Goal: Task Accomplishment & Management: Complete application form

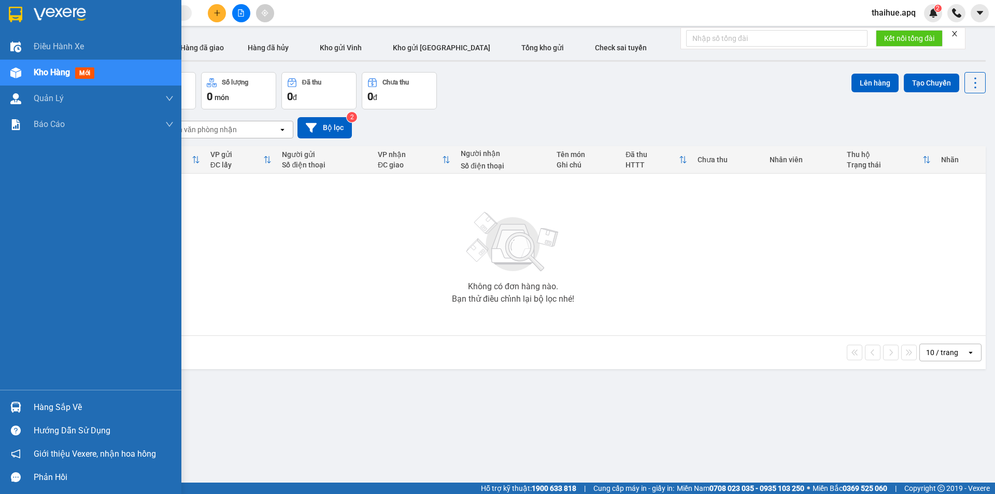
click at [45, 407] on div "Hàng sắp về" at bounding box center [104, 408] width 140 height 16
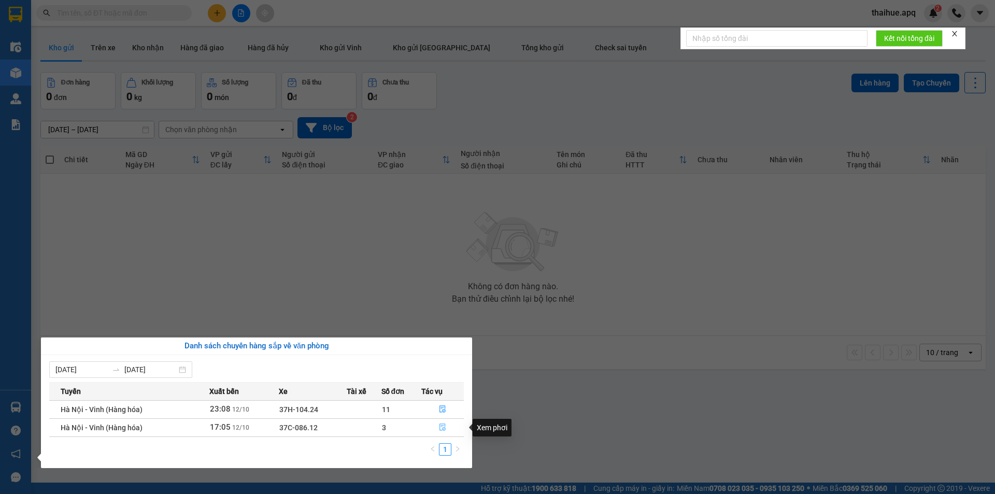
click at [441, 428] on icon "file-done" at bounding box center [442, 426] width 7 height 7
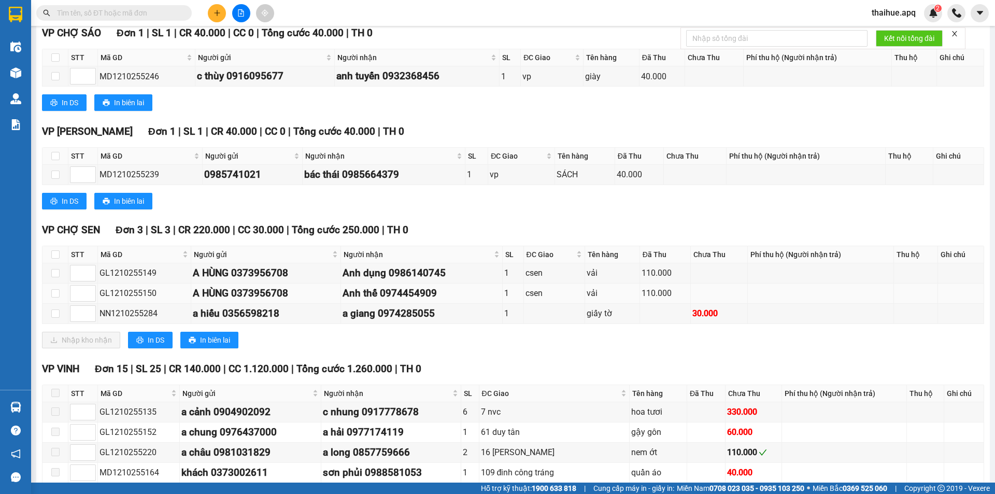
scroll to position [415, 0]
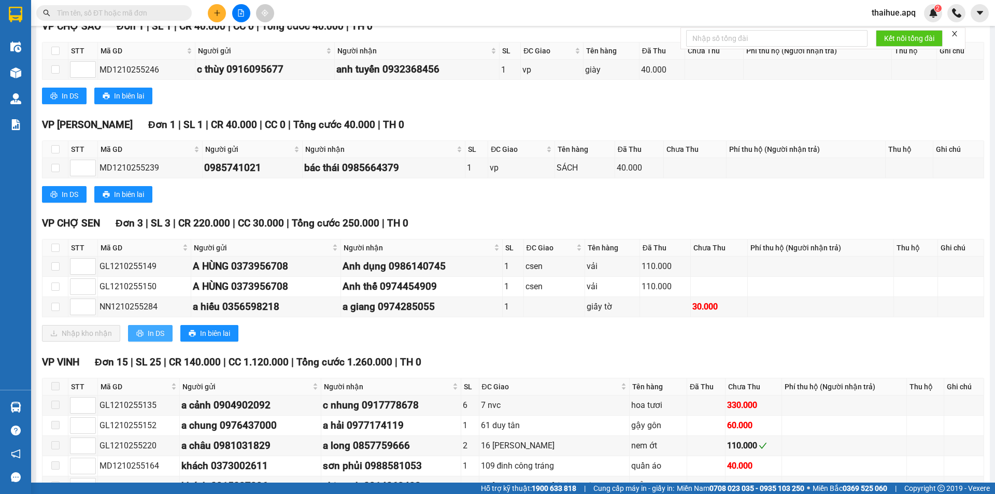
click at [150, 334] on span "In DS" at bounding box center [156, 333] width 17 height 11
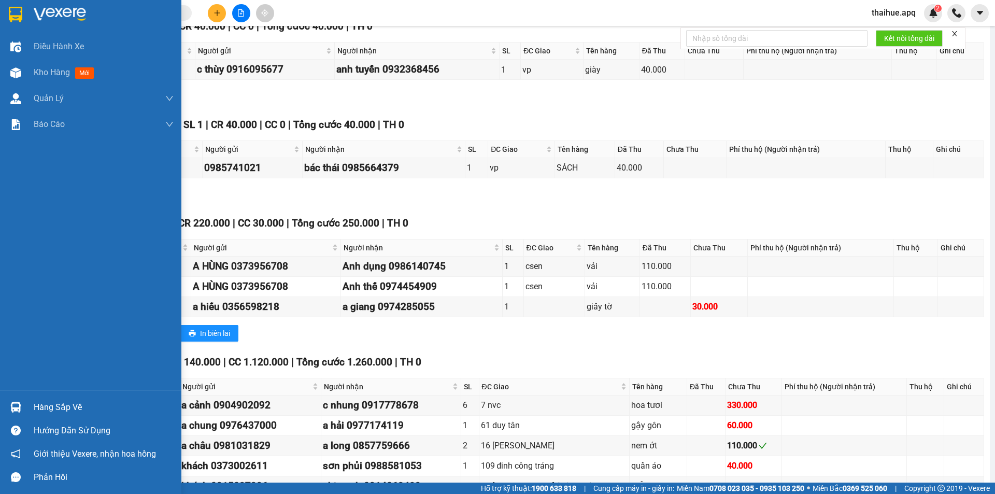
click at [45, 402] on div "Hàng sắp về" at bounding box center [104, 408] width 140 height 16
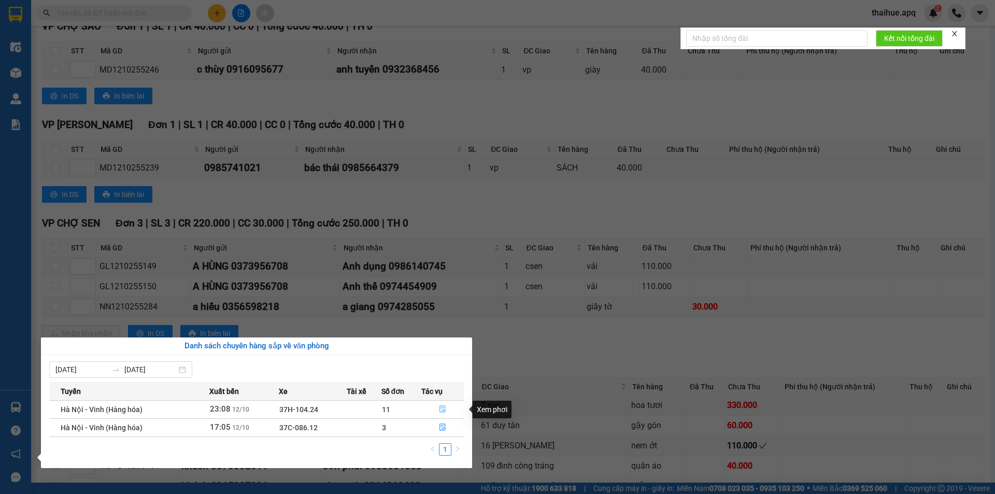
click at [445, 408] on icon "file-done" at bounding box center [442, 408] width 7 height 7
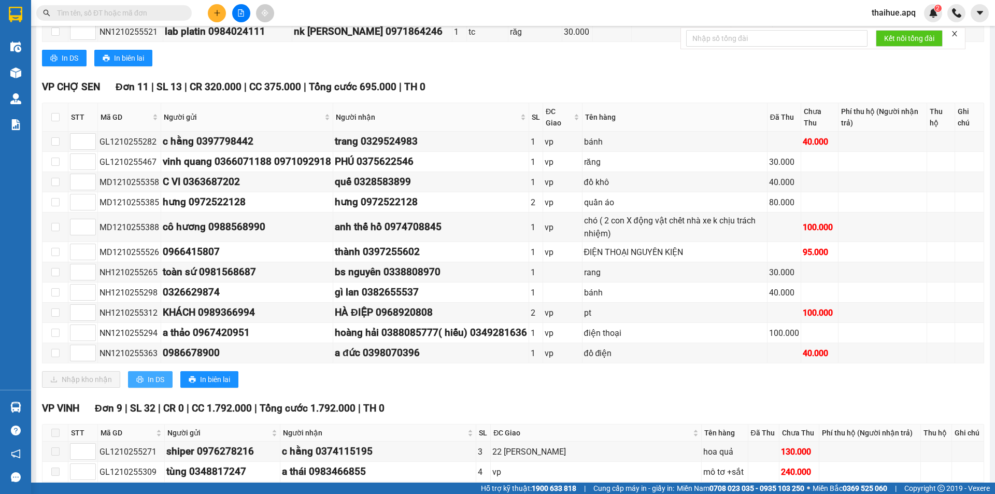
click at [146, 383] on button "In DS" at bounding box center [150, 379] width 45 height 17
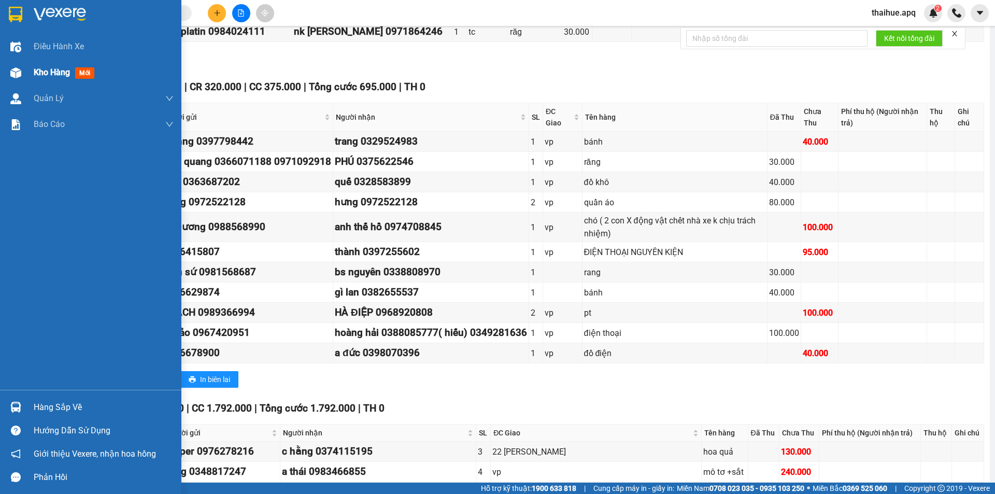
click at [55, 74] on span "Kho hàng" at bounding box center [52, 72] width 36 height 10
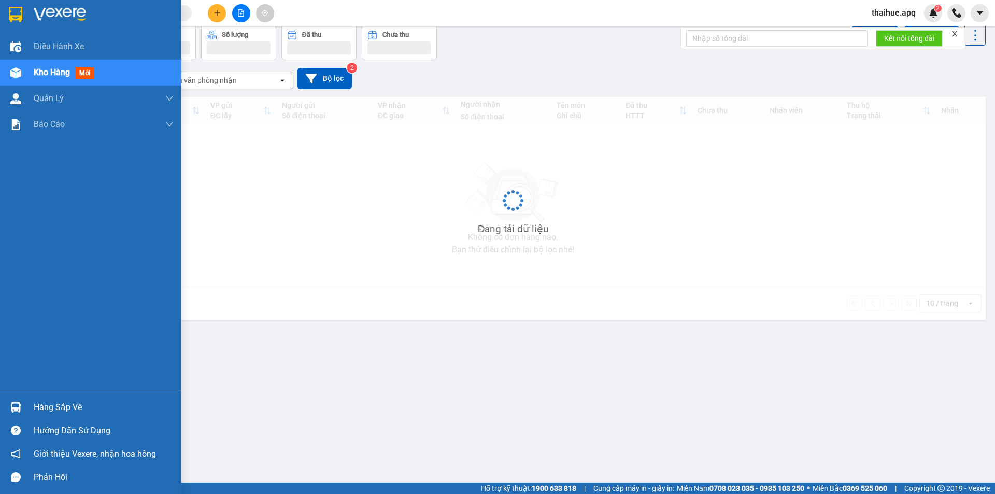
scroll to position [48, 0]
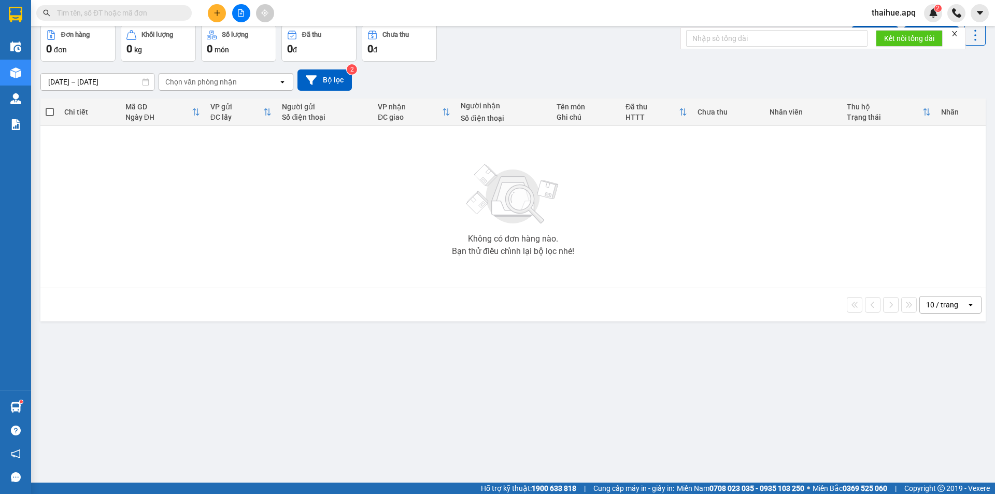
click at [954, 307] on div "10 / trang" at bounding box center [943, 305] width 47 height 17
click at [935, 383] on span "50 / trang" at bounding box center [936, 382] width 33 height 10
click at [217, 13] on icon "plus" at bounding box center [217, 12] width 6 height 1
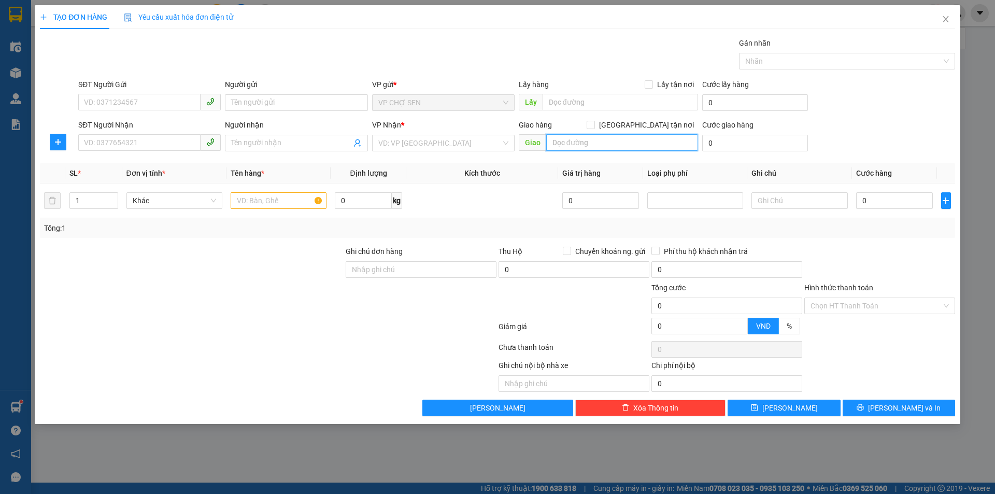
click at [553, 144] on input "text" at bounding box center [622, 142] width 152 height 17
type input "số nhà 17,ngách 1,ngõ 63 [PERSON_NAME],dịch vọng hậu,cầu giấy"
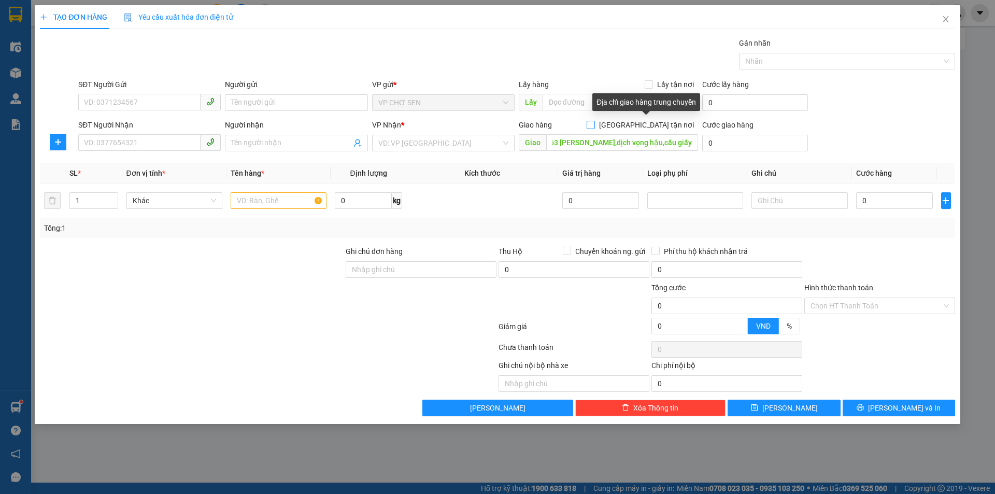
scroll to position [0, 0]
click at [594, 122] on input "[GEOGRAPHIC_DATA] tận nơi" at bounding box center [590, 124] width 7 height 7
checkbox input "true"
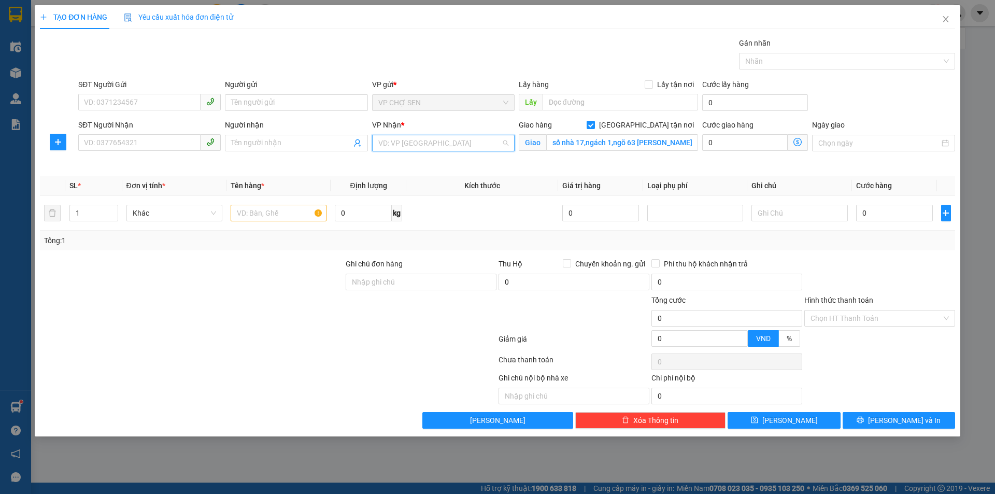
click at [471, 142] on input "search" at bounding box center [439, 143] width 123 height 16
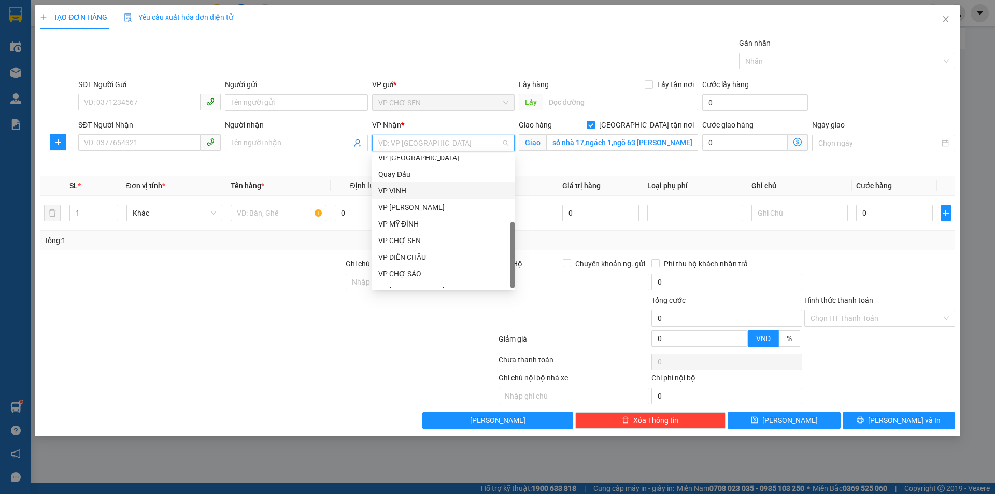
scroll to position [166, 0]
click at [397, 216] on div "VP MỸ ĐÌNH" at bounding box center [443, 213] width 130 height 11
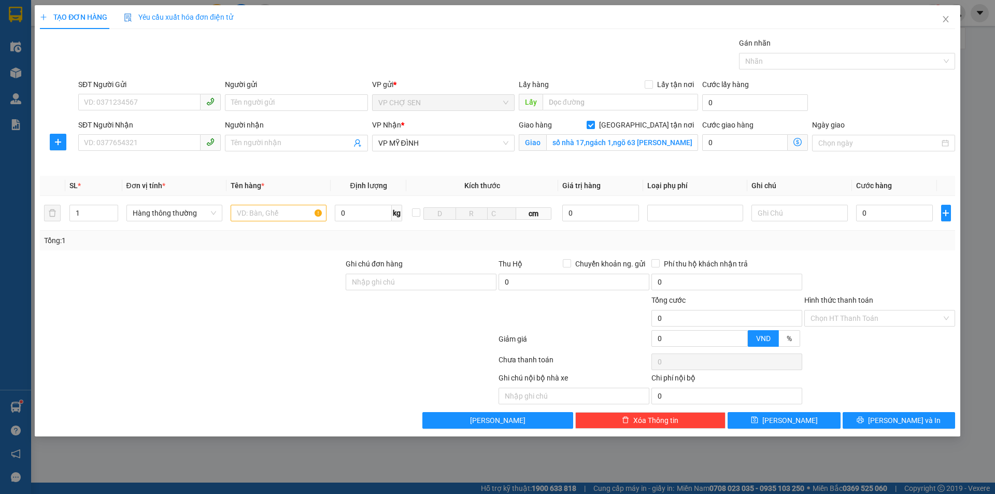
click at [797, 140] on icon "dollar-circle" at bounding box center [798, 142] width 8 height 8
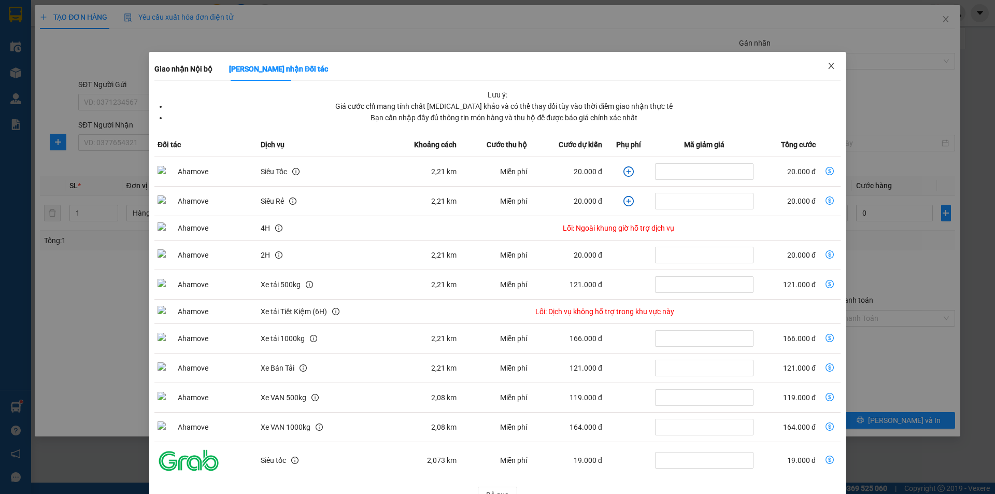
drag, startPoint x: 825, startPoint y: 61, endPoint x: 810, endPoint y: 64, distance: 14.8
click at [824, 61] on span "Close" at bounding box center [831, 66] width 29 height 29
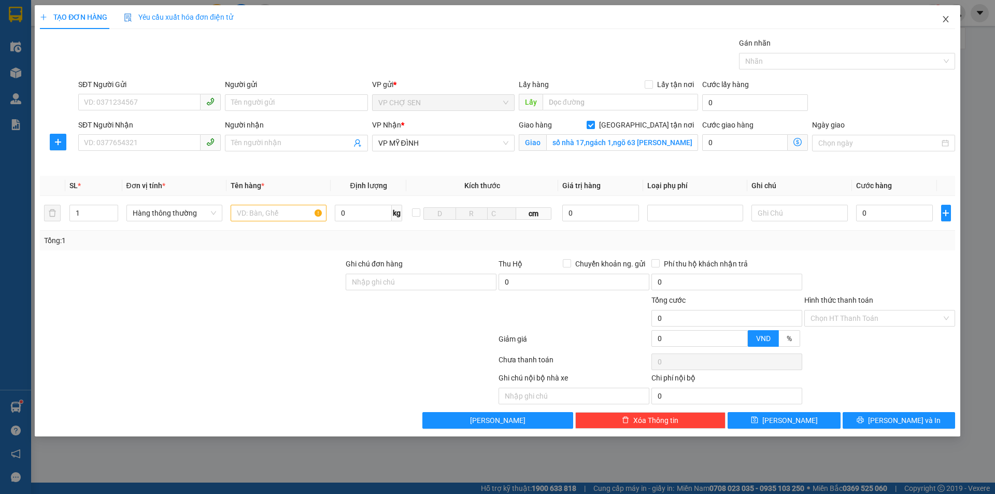
click at [942, 17] on icon "close" at bounding box center [946, 19] width 8 height 8
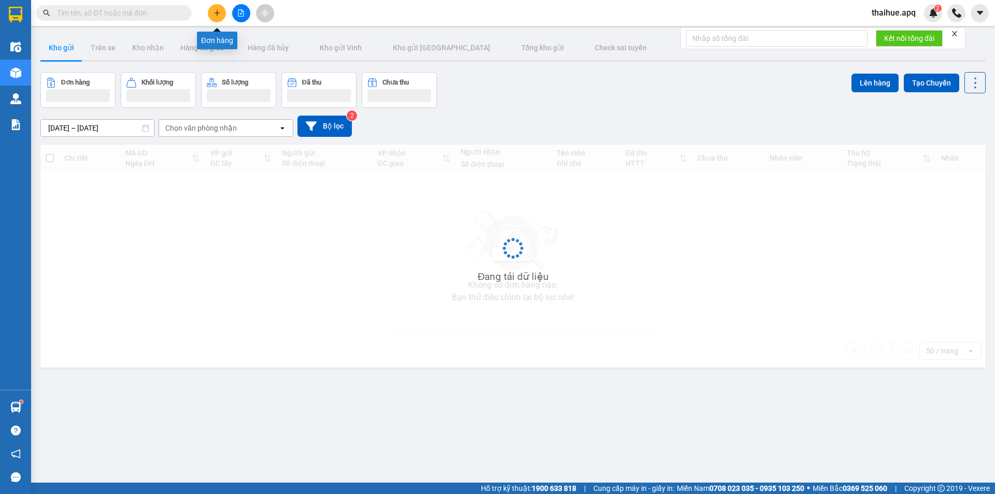
click at [215, 9] on button at bounding box center [217, 13] width 18 height 18
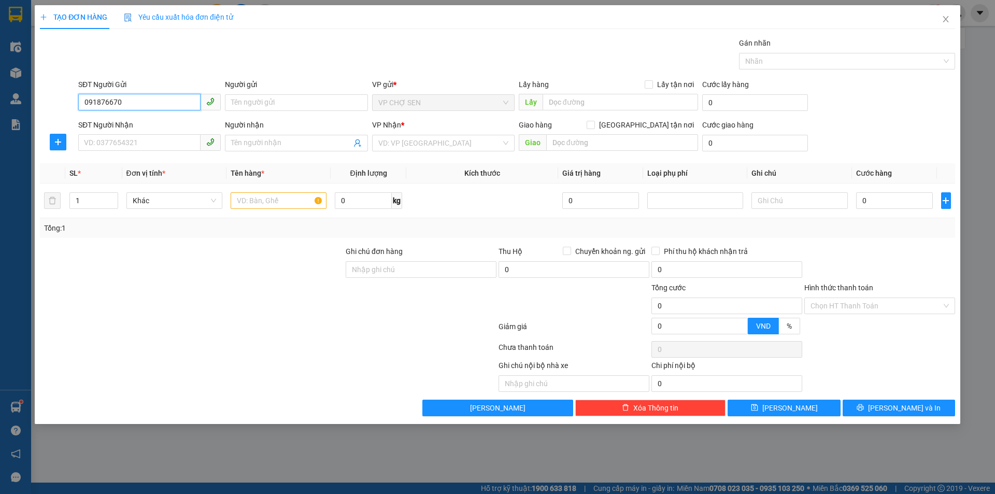
type input "0918766706"
click at [146, 125] on div "0918766706 - c thùy" at bounding box center [149, 123] width 130 height 11
type input "c thùy"
type input "0918766706"
click at [128, 142] on input "SĐT Người Nhận" at bounding box center [139, 142] width 122 height 17
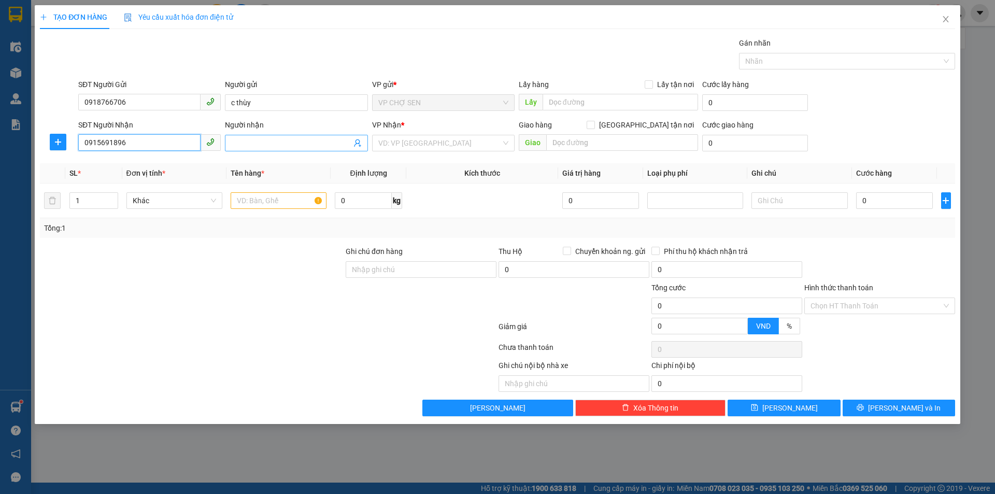
type input "0915691896"
click at [237, 141] on input "Người nhận" at bounding box center [291, 142] width 120 height 11
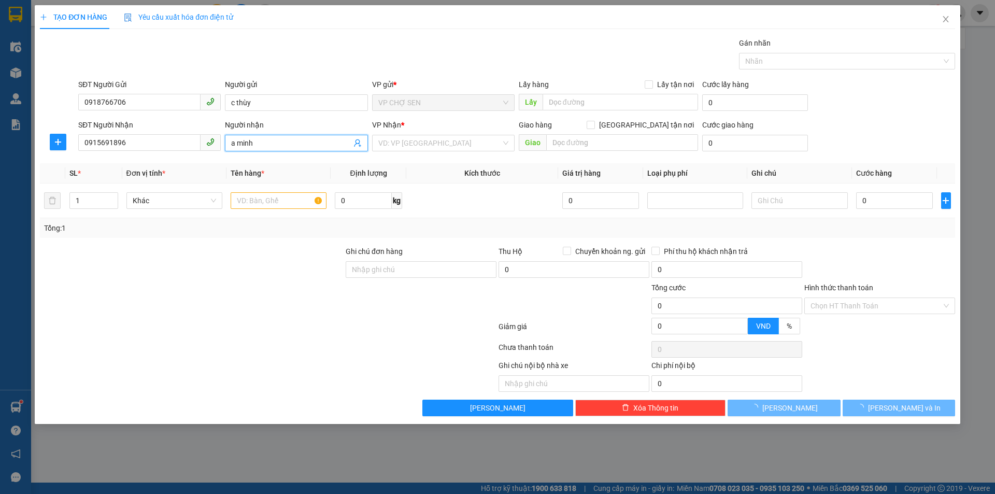
type input "a minh"
click at [451, 134] on div "VP Nhận *" at bounding box center [443, 127] width 143 height 16
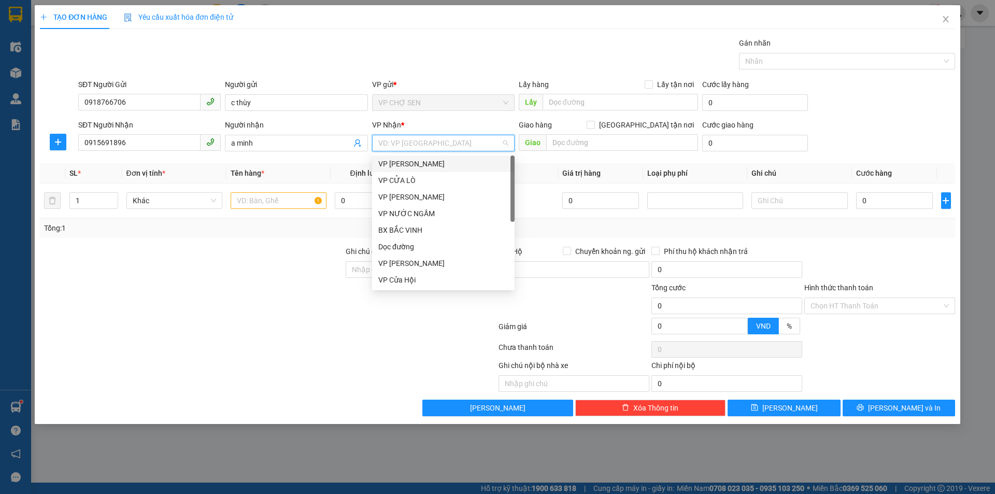
click at [444, 146] on input "search" at bounding box center [439, 143] width 123 height 16
click at [408, 199] on div "VP [PERSON_NAME]" at bounding box center [443, 196] width 130 height 11
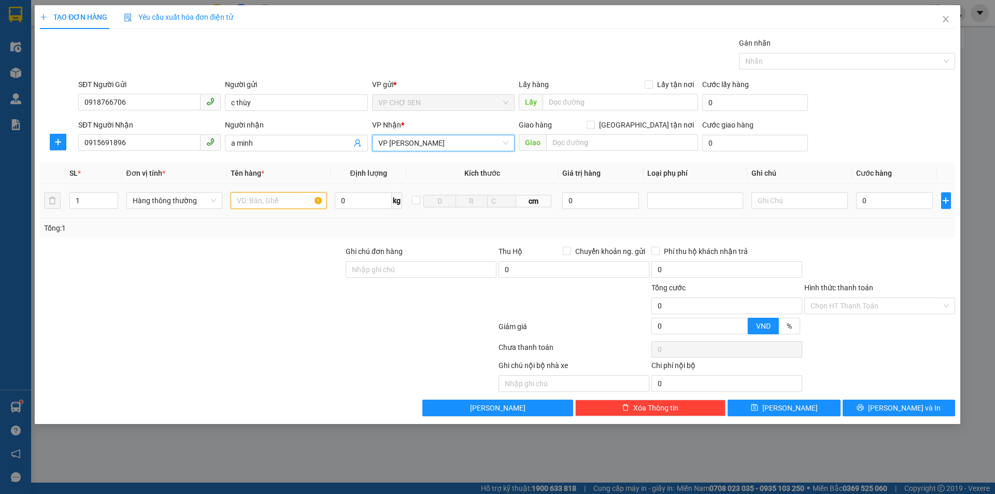
click at [264, 205] on input "text" at bounding box center [279, 200] width 96 height 17
type input "lõi lọc nước"
click at [863, 200] on input "0" at bounding box center [894, 200] width 77 height 17
type input "3"
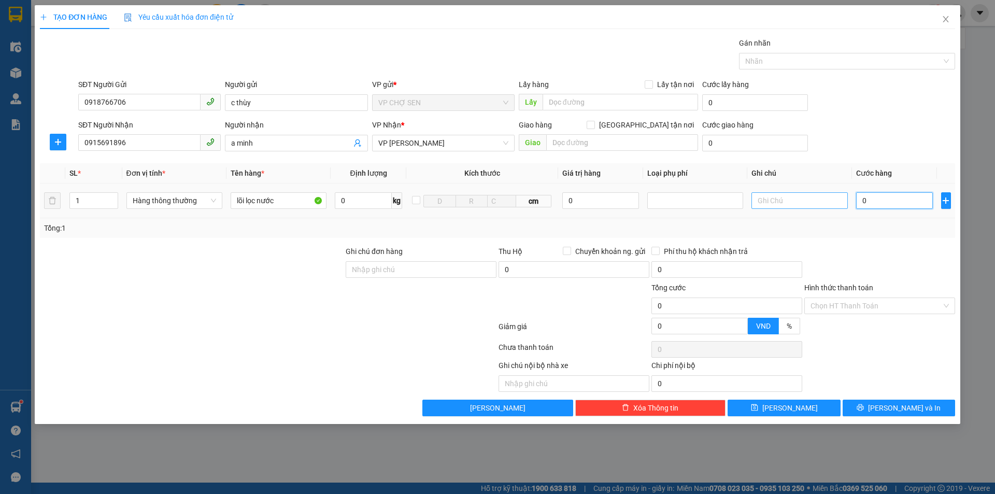
type input "3"
type input "30"
type input "300"
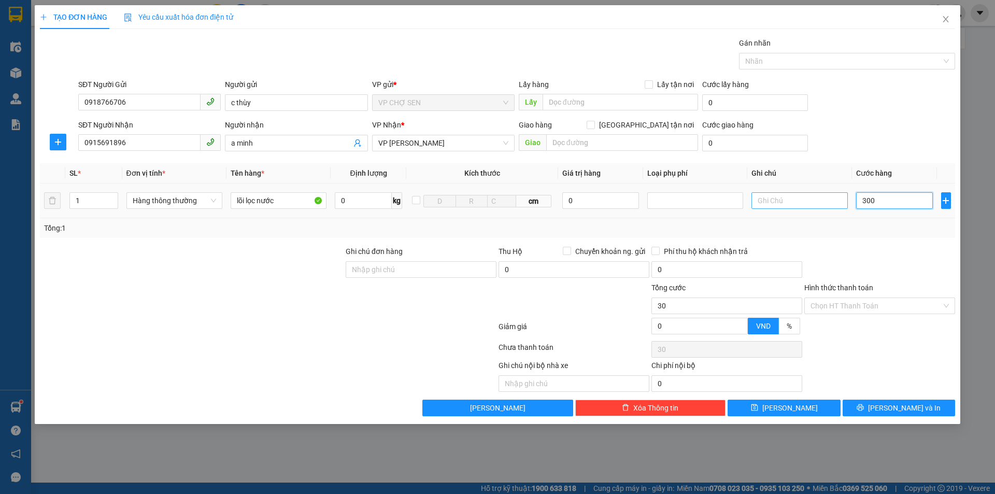
type input "300"
type input "3.000"
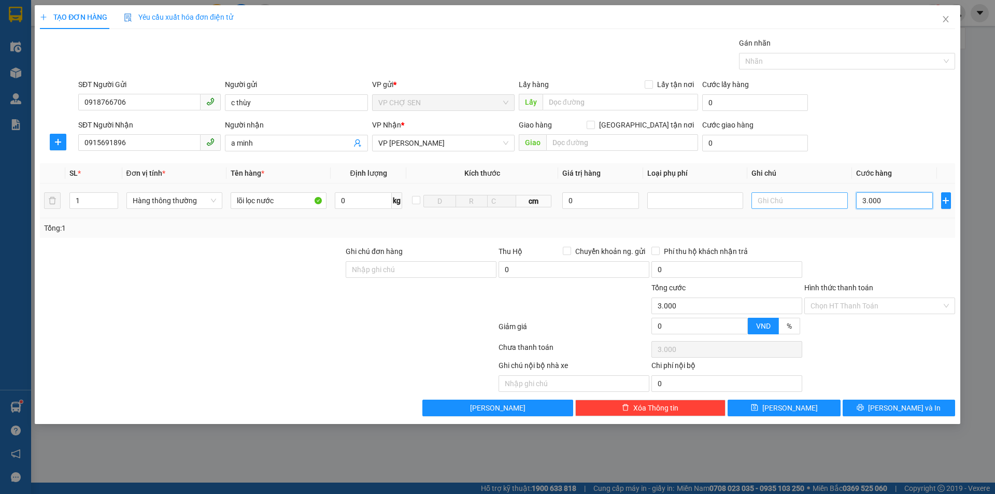
type input "30.000"
click at [510, 268] on input "0" at bounding box center [574, 269] width 151 height 17
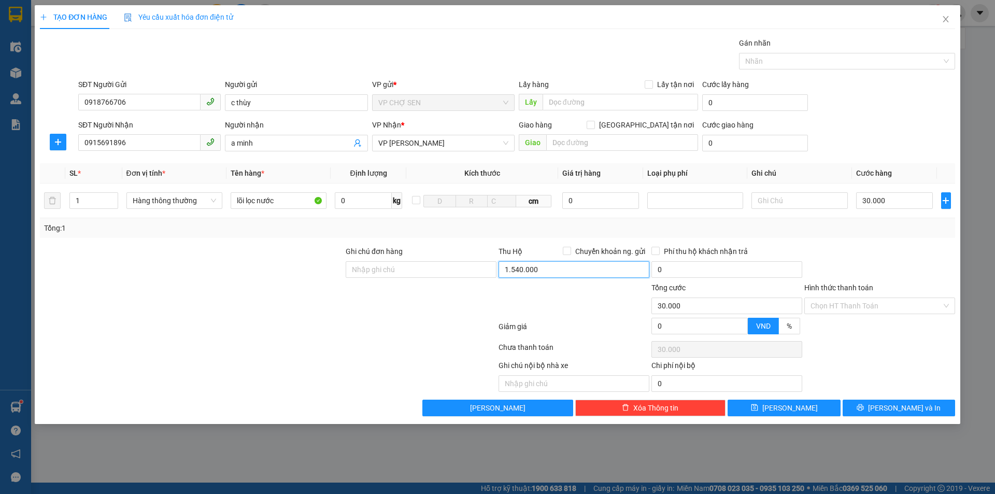
type input "1.540.000"
type input "15.000"
click at [663, 261] on div "Phí thu hộ khách nhận trả 15.000" at bounding box center [727, 264] width 153 height 36
click at [858, 303] on input "Hình thức thanh toán" at bounding box center [876, 306] width 131 height 16
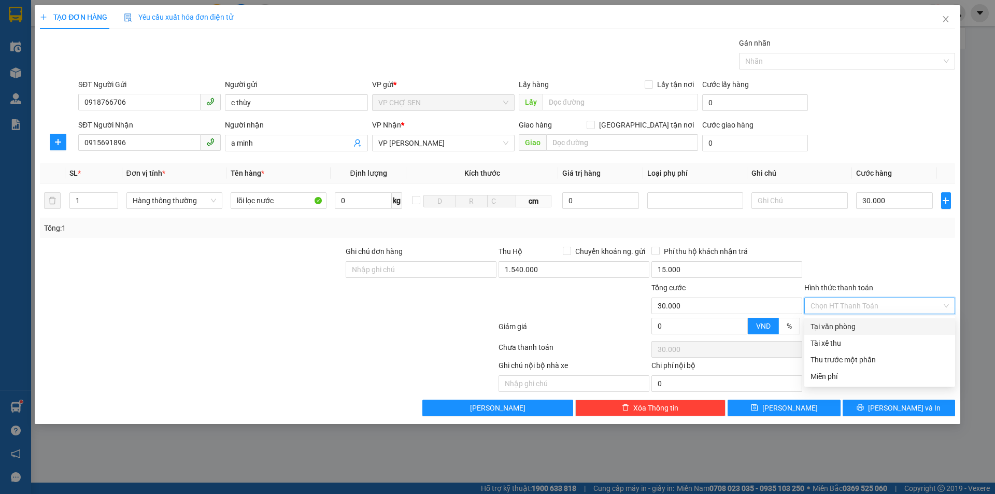
click at [836, 329] on div "Tại văn phòng" at bounding box center [880, 326] width 138 height 11
type input "0"
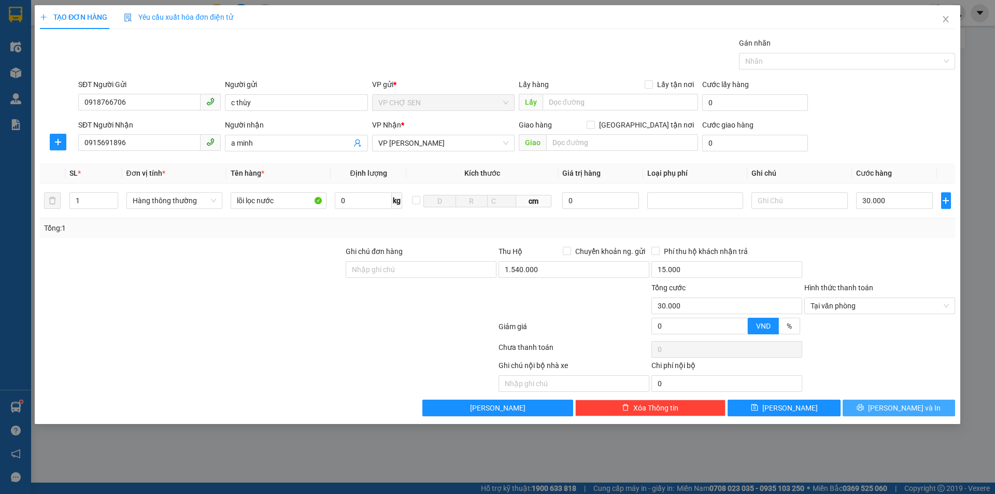
click at [864, 404] on icon "printer" at bounding box center [860, 407] width 7 height 7
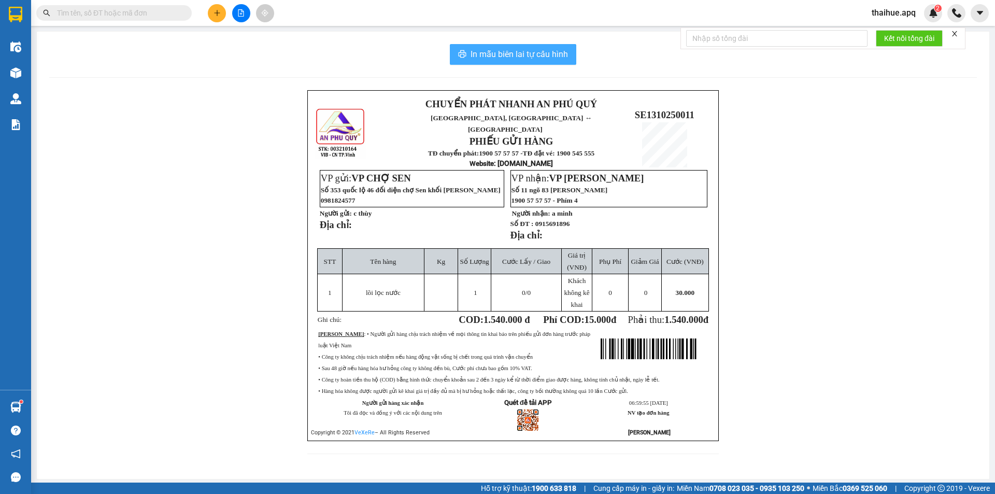
click at [537, 53] on span "In mẫu biên lai tự cấu hình" at bounding box center [519, 54] width 97 height 13
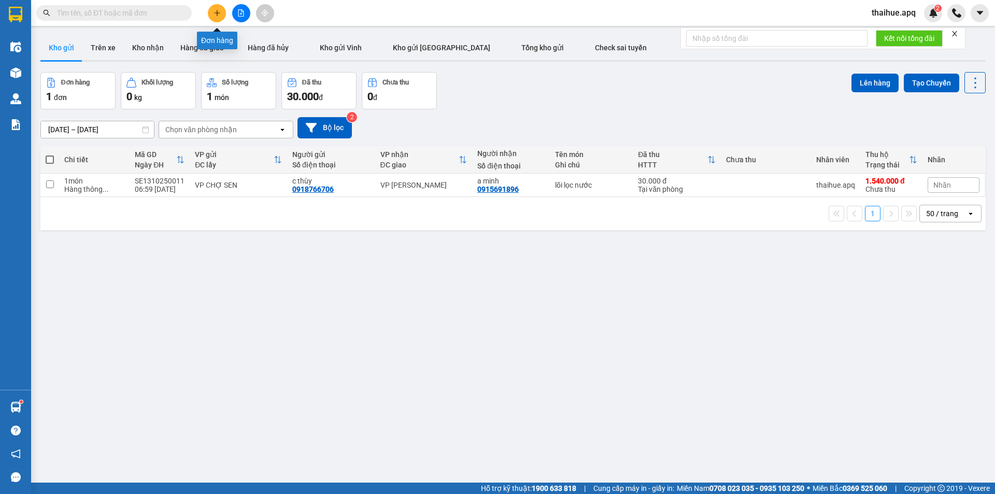
click at [214, 13] on icon "plus" at bounding box center [217, 12] width 7 height 7
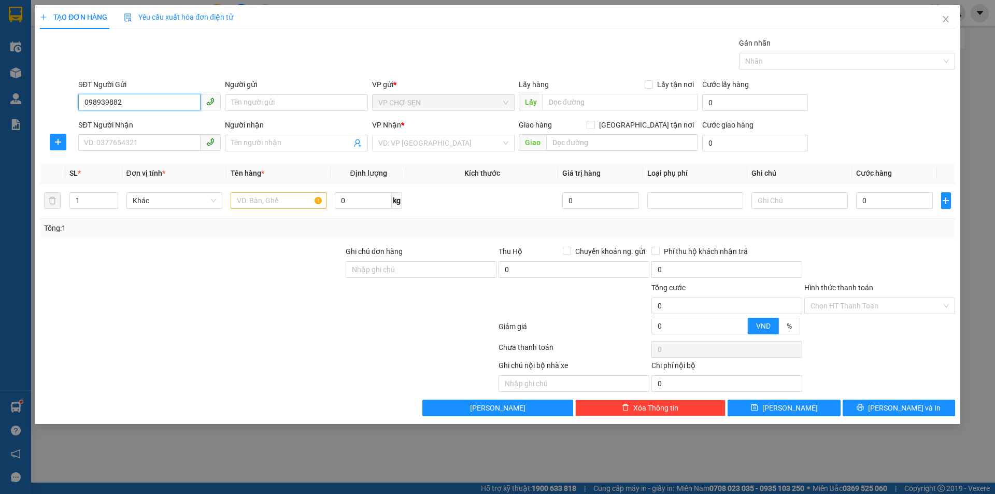
type input "0989398827"
click at [147, 127] on div "0989398827 - gì mại" at bounding box center [149, 123] width 130 height 11
type input "gì mại"
type input "0989398827"
click at [135, 143] on input "SĐT Người Nhận" at bounding box center [139, 142] width 122 height 17
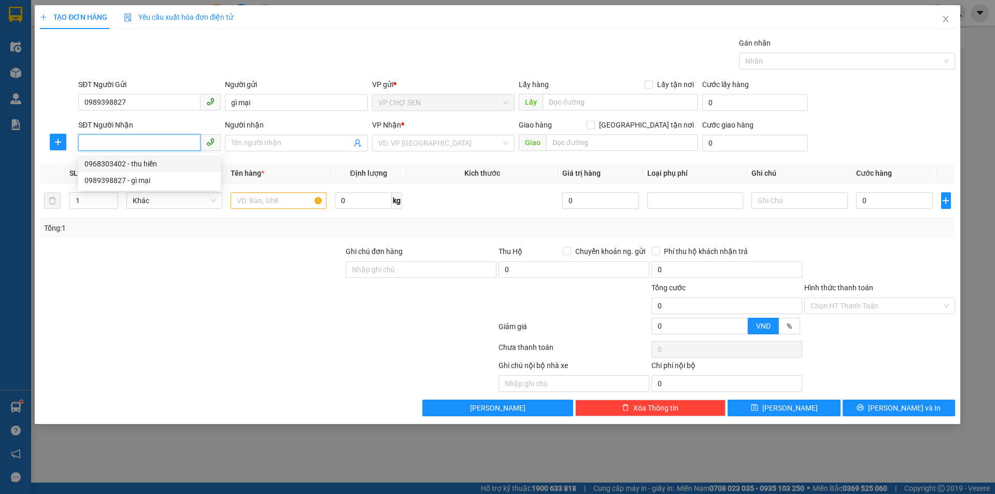
click at [142, 164] on div "0968303402 - thu hiền" at bounding box center [149, 163] width 130 height 11
type input "0968303402"
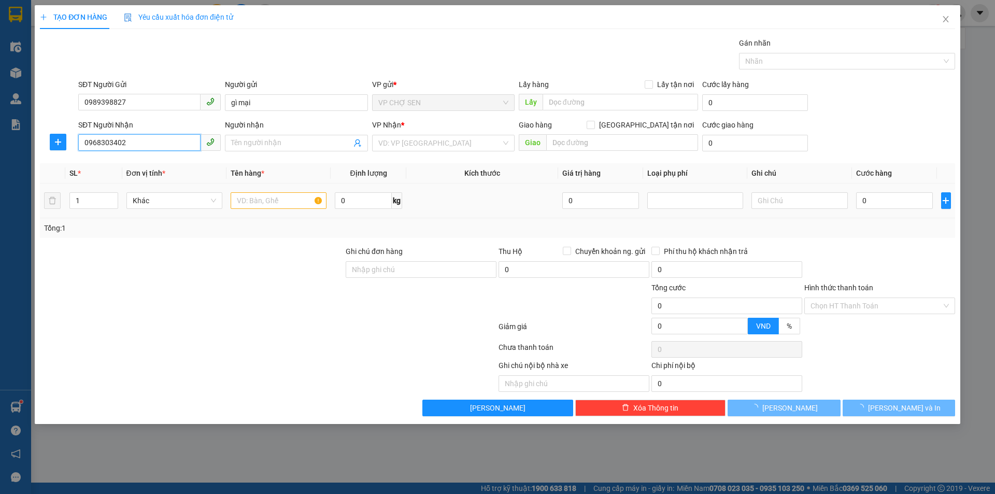
type input "thu hiền"
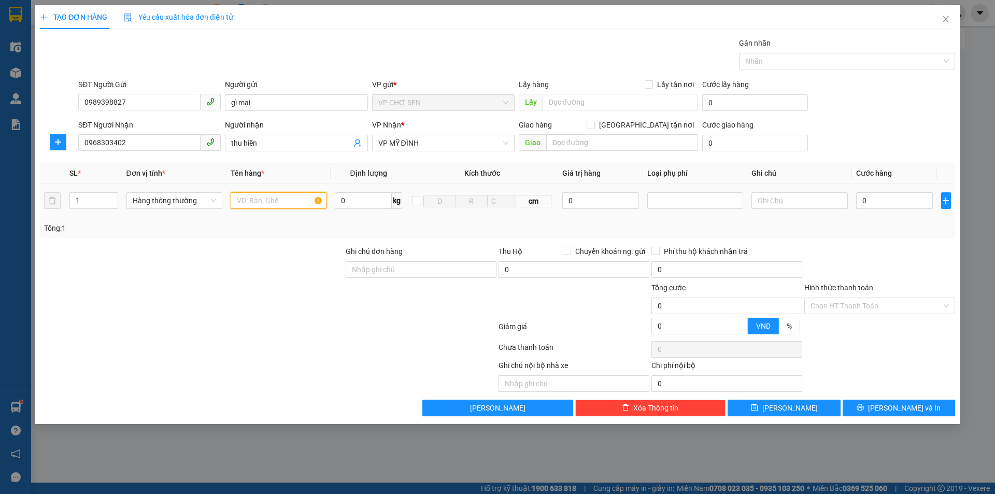
click at [255, 206] on input "text" at bounding box center [279, 200] width 96 height 17
type input "hồ sơ"
click at [873, 201] on input "0" at bounding box center [894, 200] width 77 height 17
type input "3"
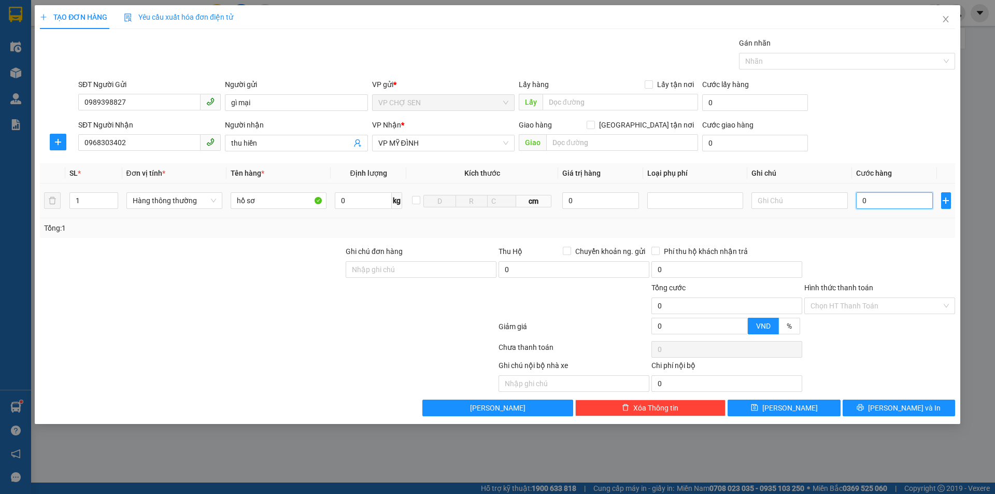
type input "3"
type input "30"
type input "300"
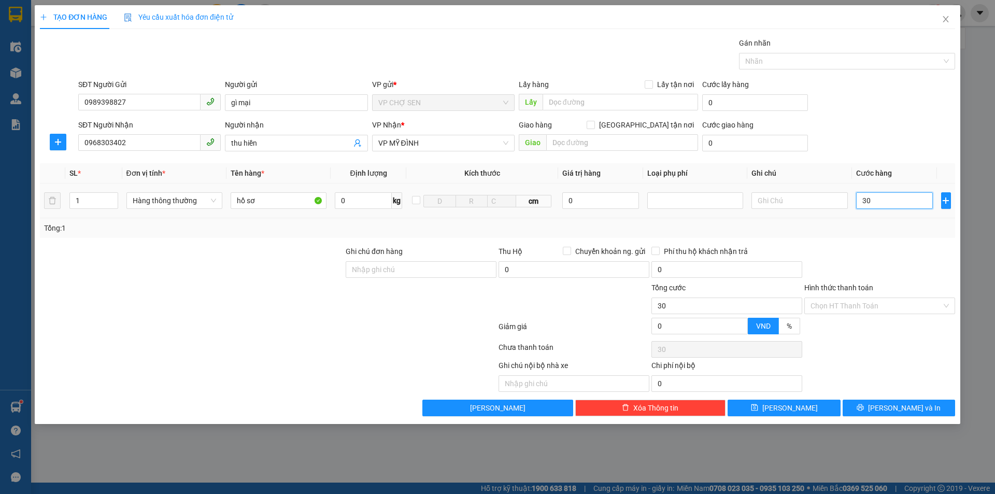
type input "300"
type input "3.000"
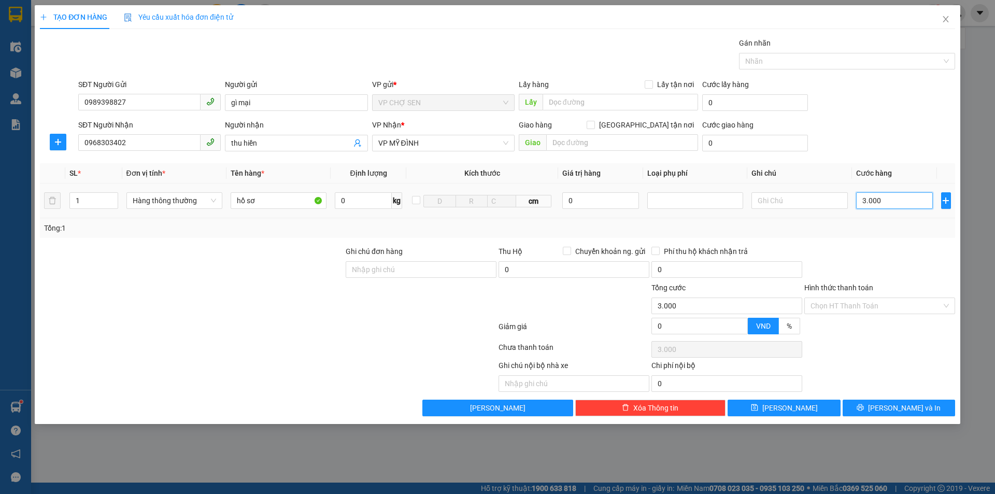
type input "30.000"
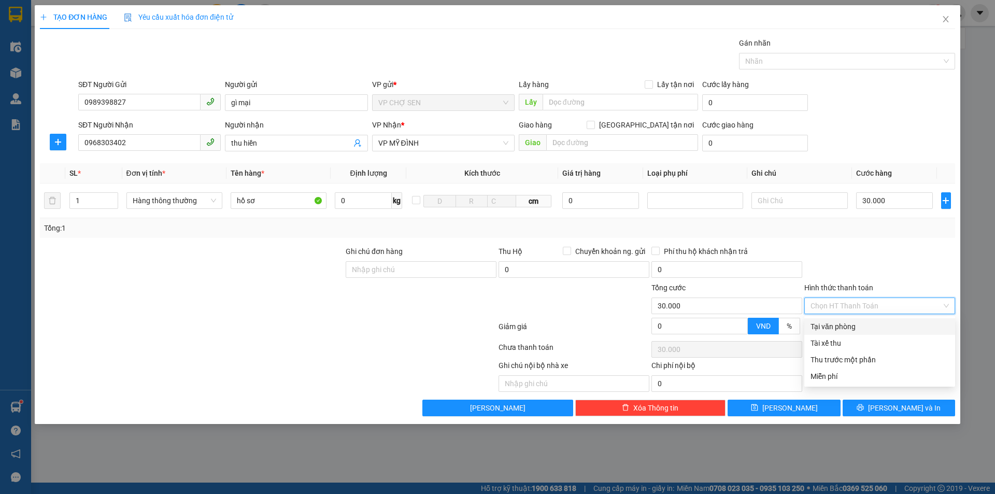
click at [874, 303] on input "Hình thức thanh toán" at bounding box center [876, 306] width 131 height 16
click at [842, 327] on div "Tại văn phòng" at bounding box center [880, 326] width 138 height 11
type input "0"
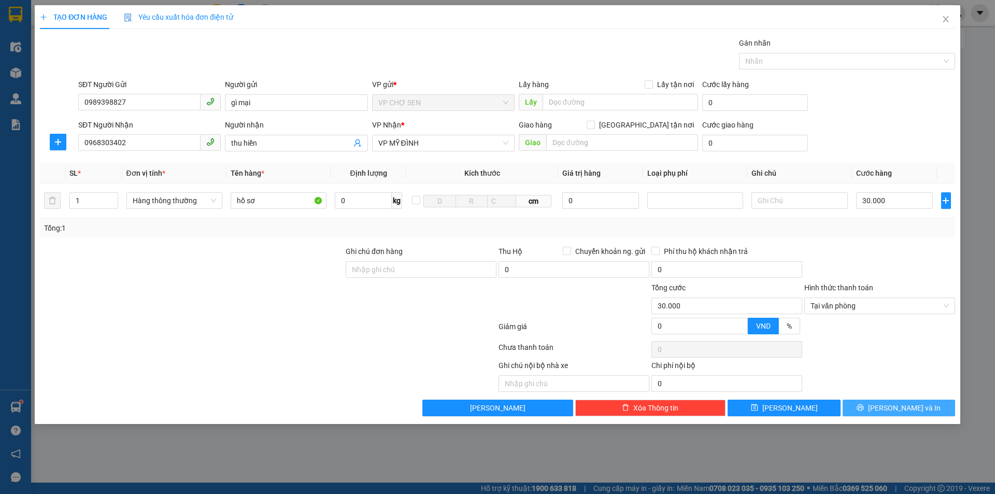
click at [879, 403] on button "[PERSON_NAME] và In" at bounding box center [899, 408] width 112 height 17
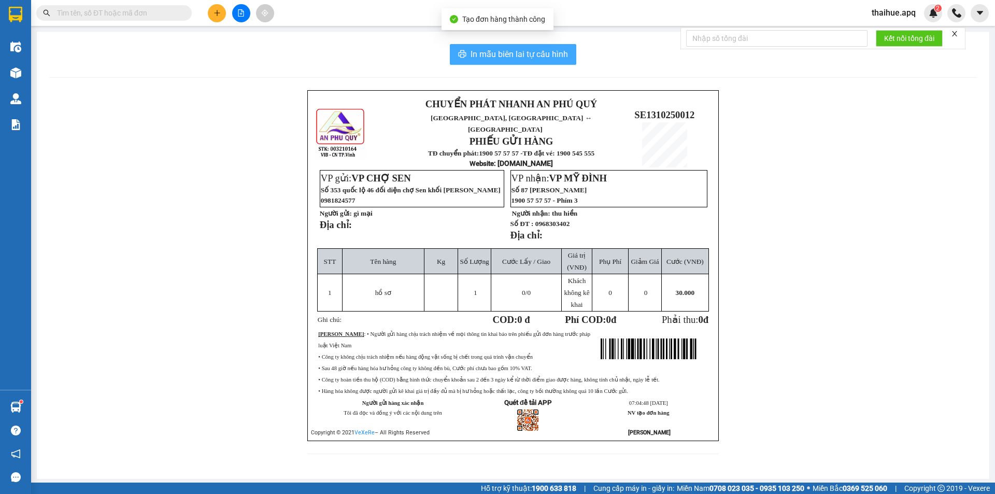
click at [529, 55] on span "In mẫu biên lai tự cấu hình" at bounding box center [519, 54] width 97 height 13
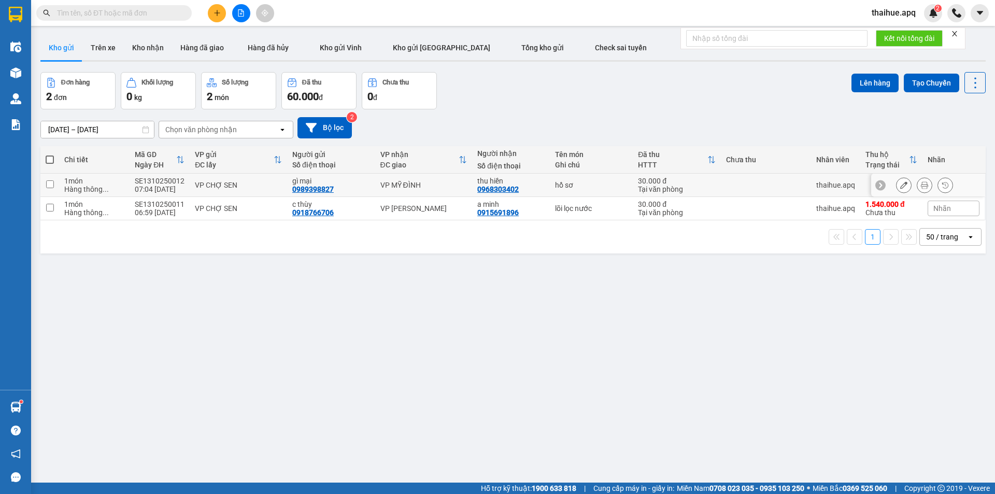
click at [721, 182] on td at bounding box center [766, 185] width 90 height 23
checkbox input "true"
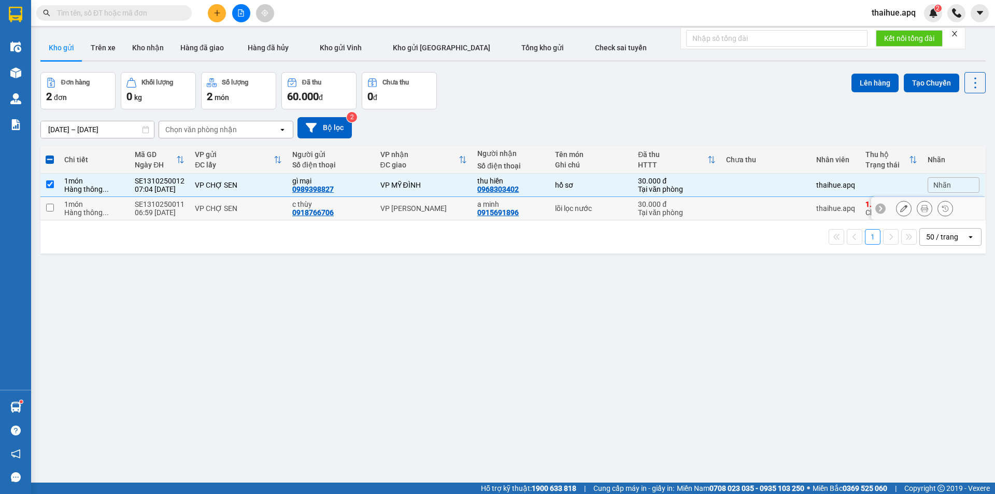
drag, startPoint x: 720, startPoint y: 211, endPoint x: 799, endPoint y: 134, distance: 110.7
click at [721, 210] on td at bounding box center [766, 208] width 90 height 23
checkbox input "true"
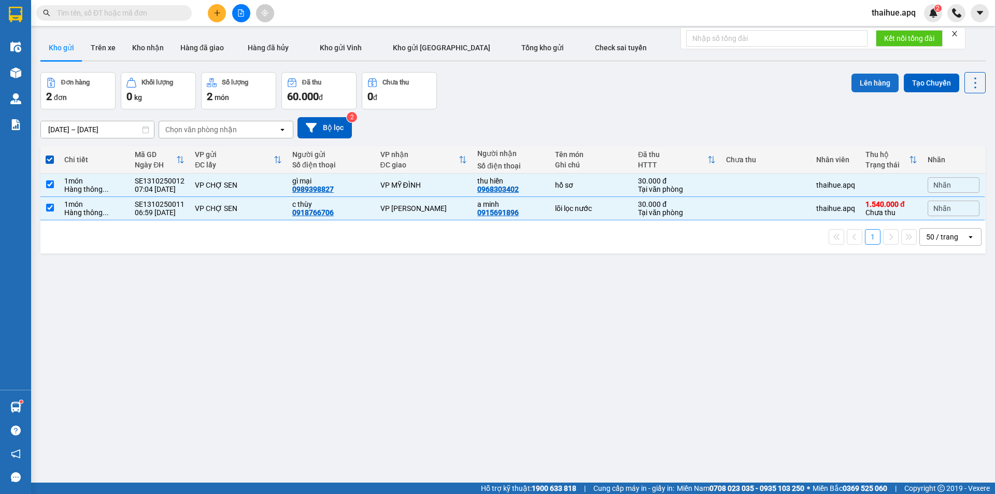
click at [867, 81] on button "Lên hàng" at bounding box center [875, 83] width 47 height 19
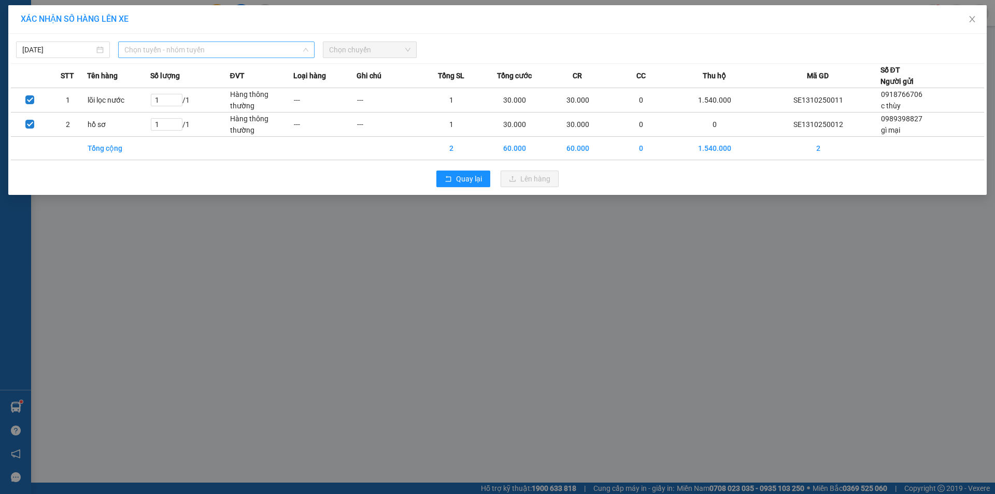
click at [234, 50] on span "Chọn tuyến - nhóm tuyến" at bounding box center [216, 50] width 184 height 16
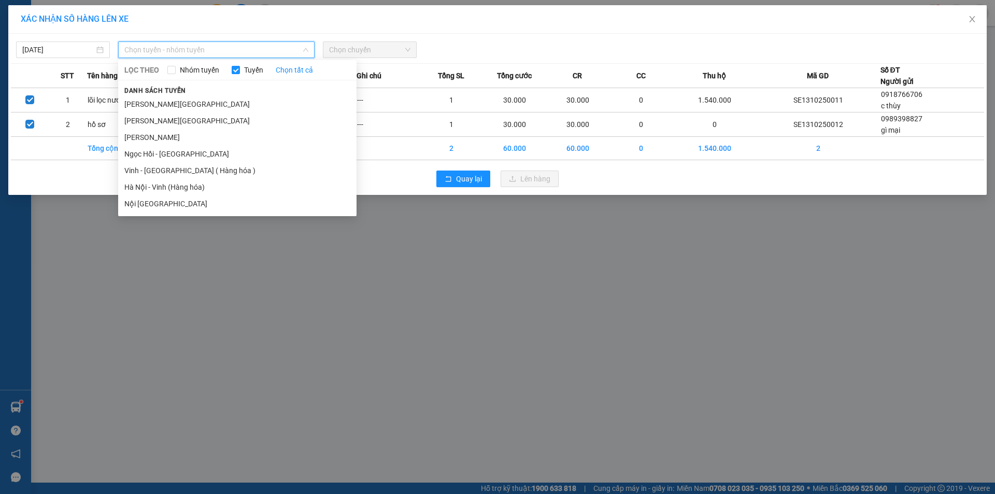
drag, startPoint x: 148, startPoint y: 171, endPoint x: 165, endPoint y: 153, distance: 24.2
click at [148, 171] on li "Vinh - [GEOGRAPHIC_DATA] ( Hàng hóa )" at bounding box center [237, 170] width 238 height 17
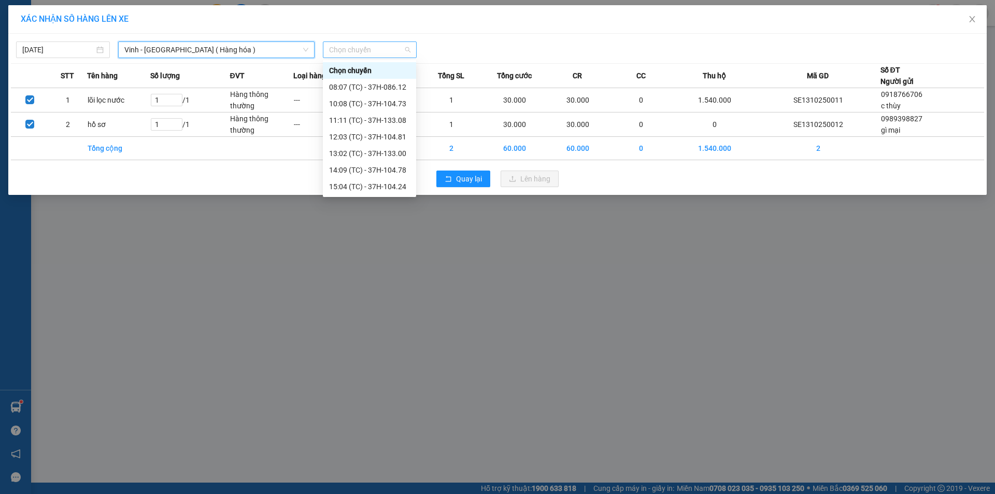
click at [387, 52] on span "Chọn chuyến" at bounding box center [369, 50] width 81 height 16
click at [386, 88] on div "08:07 (TC) - 37H-086.12" at bounding box center [369, 86] width 81 height 11
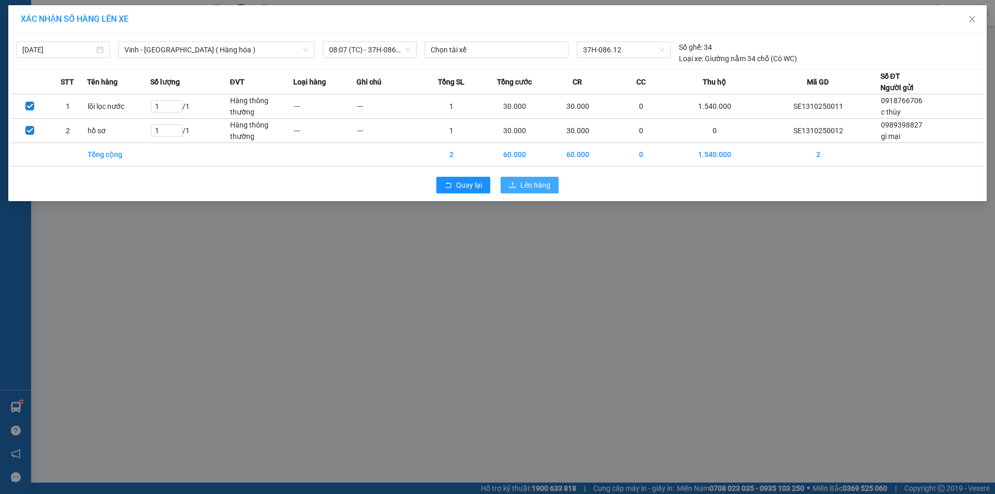
click at [520, 183] on button "Lên hàng" at bounding box center [530, 185] width 58 height 17
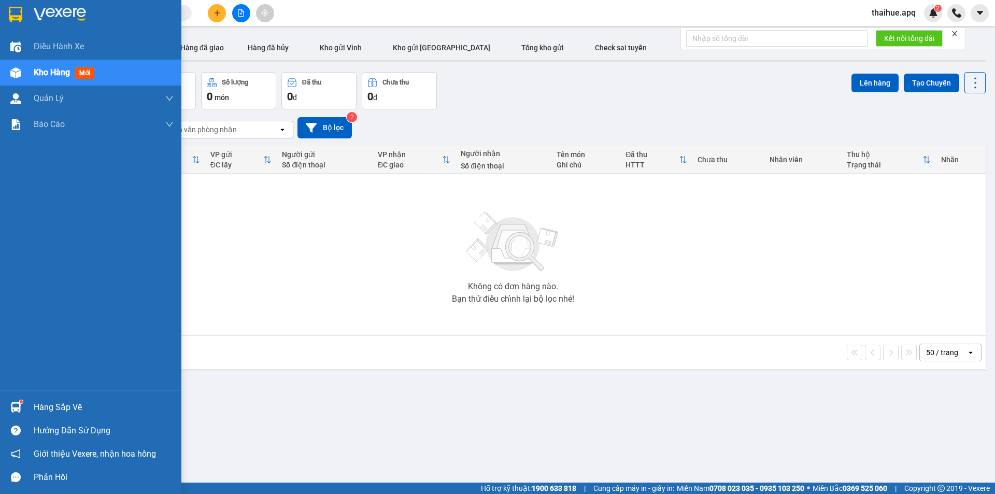
click at [50, 407] on div "Hàng sắp về" at bounding box center [104, 408] width 140 height 16
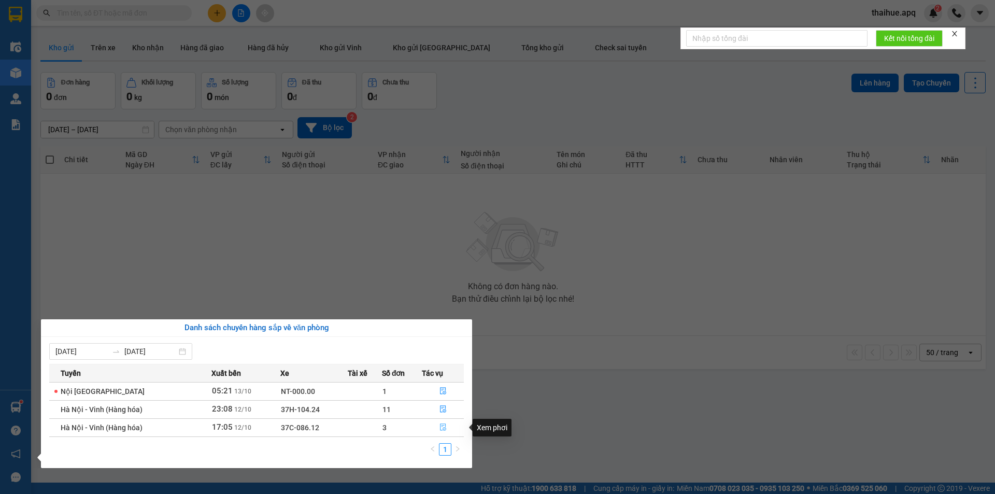
click at [442, 427] on icon "file-done" at bounding box center [443, 426] width 7 height 7
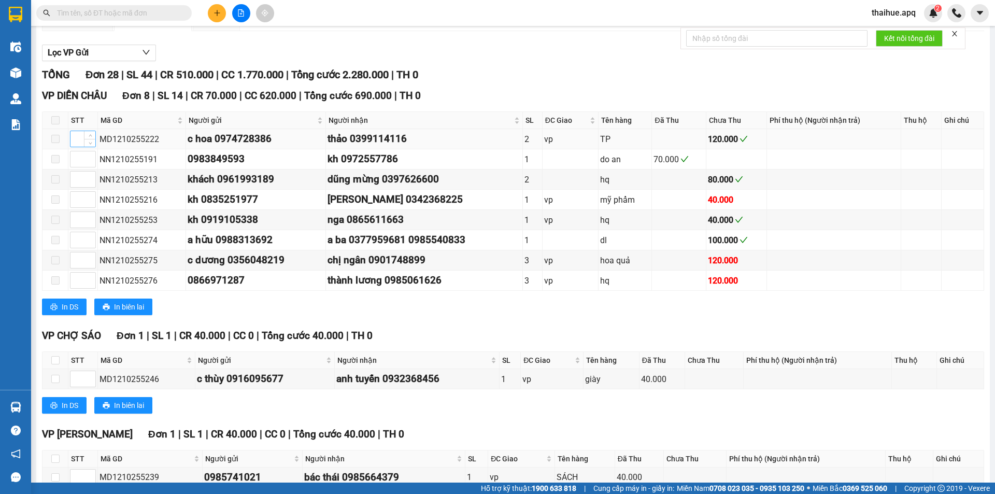
scroll to position [311, 0]
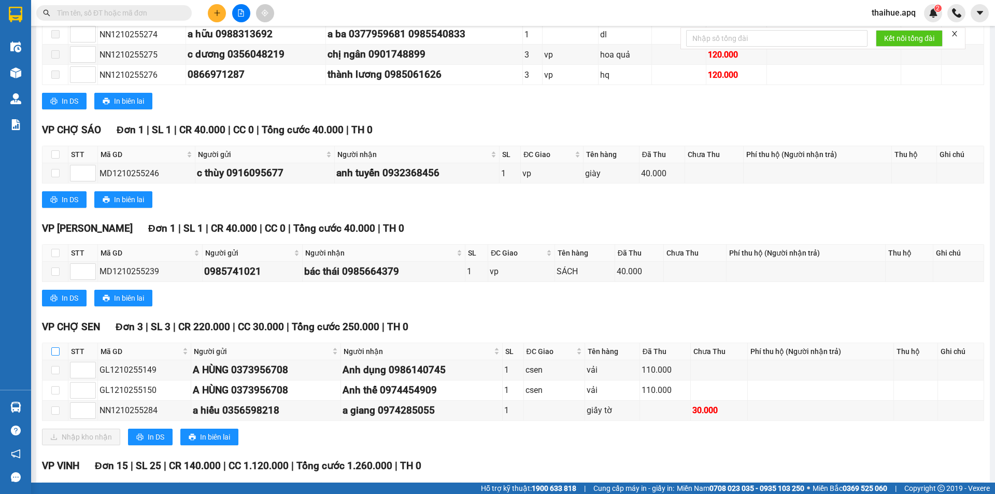
click at [55, 350] on input "checkbox" at bounding box center [55, 351] width 8 height 8
checkbox input "true"
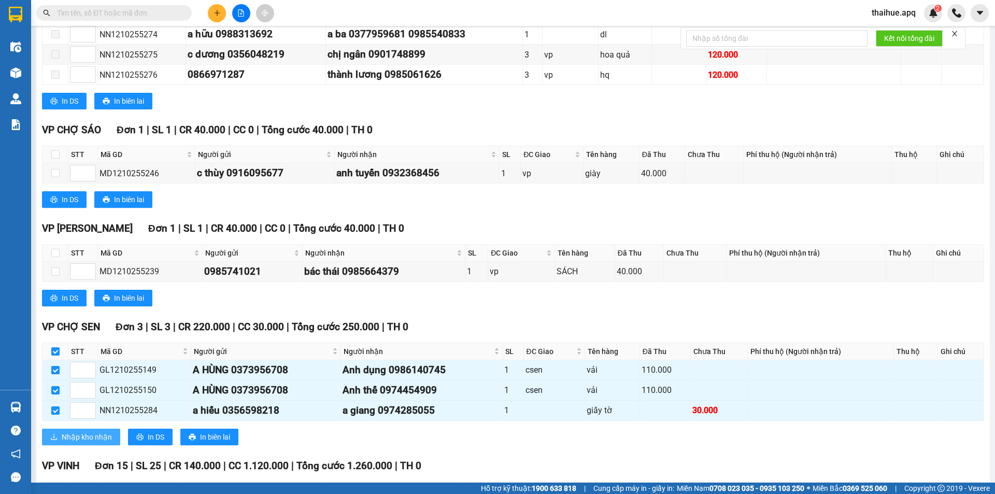
click at [71, 435] on span "Nhập kho nhận" at bounding box center [87, 436] width 50 height 11
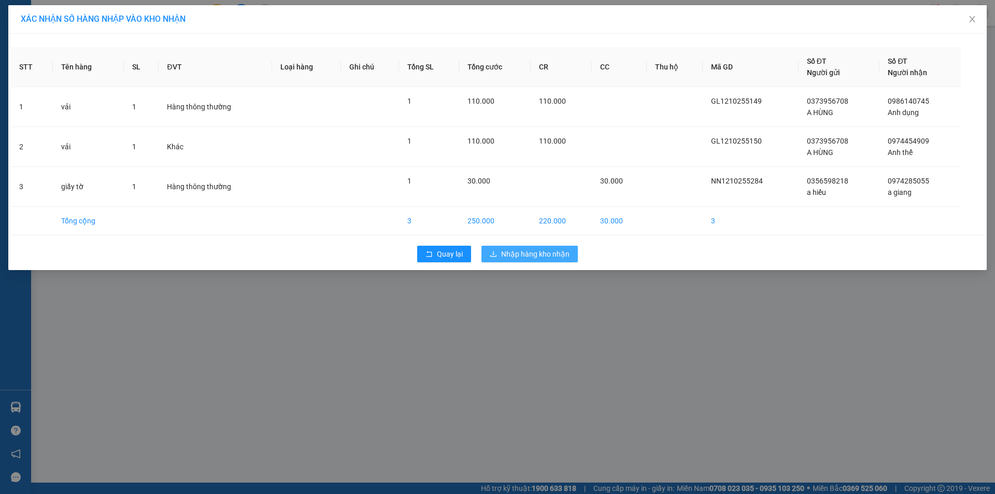
click at [521, 250] on span "Nhập hàng kho nhận" at bounding box center [535, 253] width 68 height 11
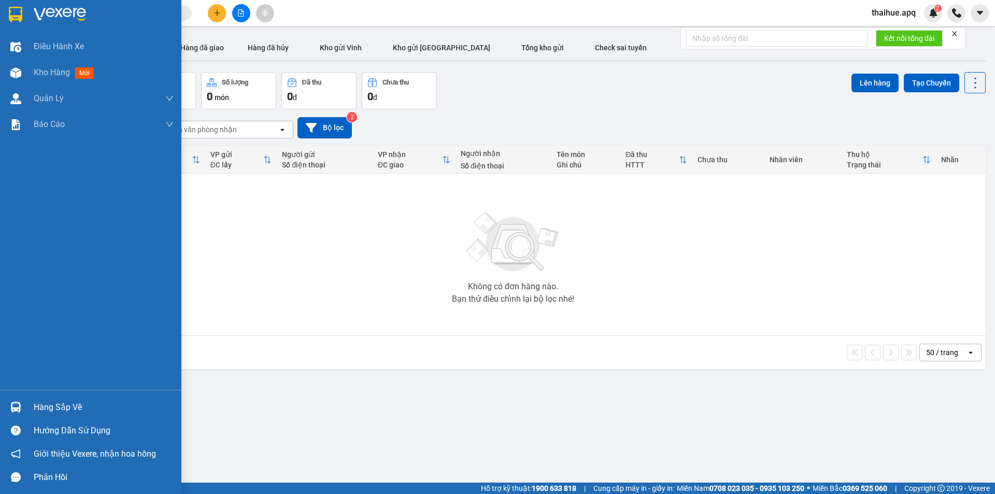
click at [46, 406] on div "Hàng sắp về" at bounding box center [104, 408] width 140 height 16
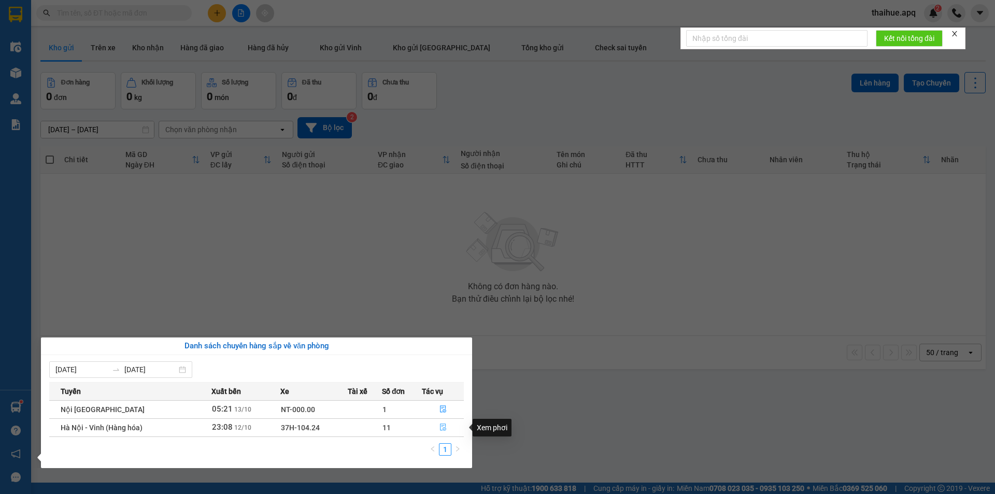
click at [442, 426] on icon "file-done" at bounding box center [443, 426] width 7 height 7
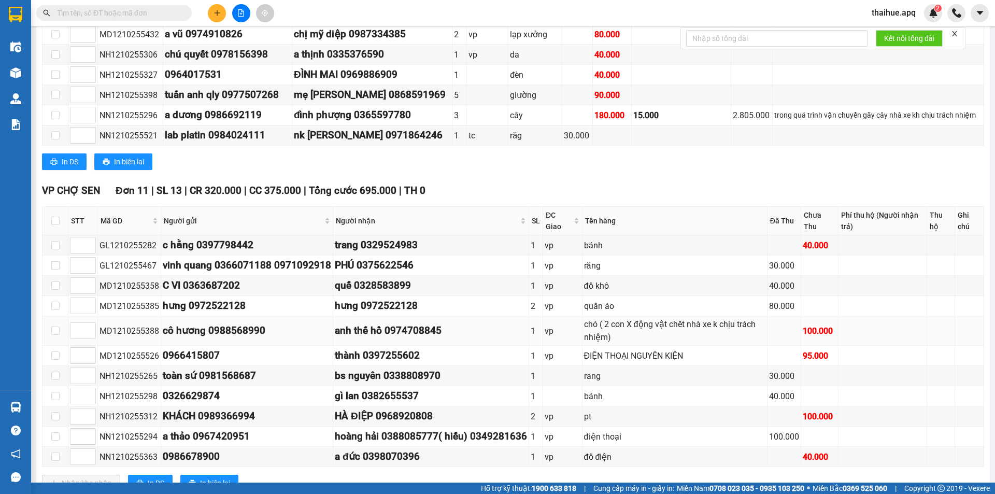
scroll to position [415, 0]
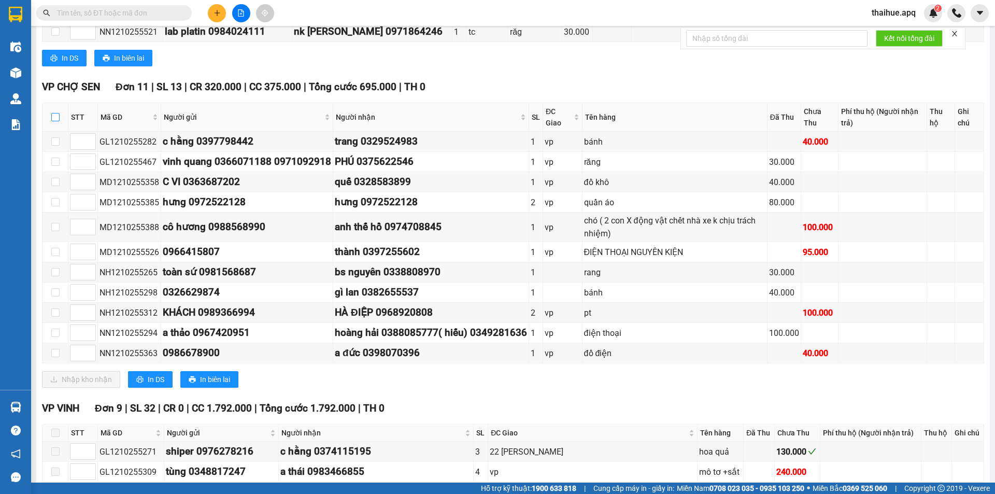
click at [58, 117] on input "checkbox" at bounding box center [55, 117] width 8 height 8
checkbox input "true"
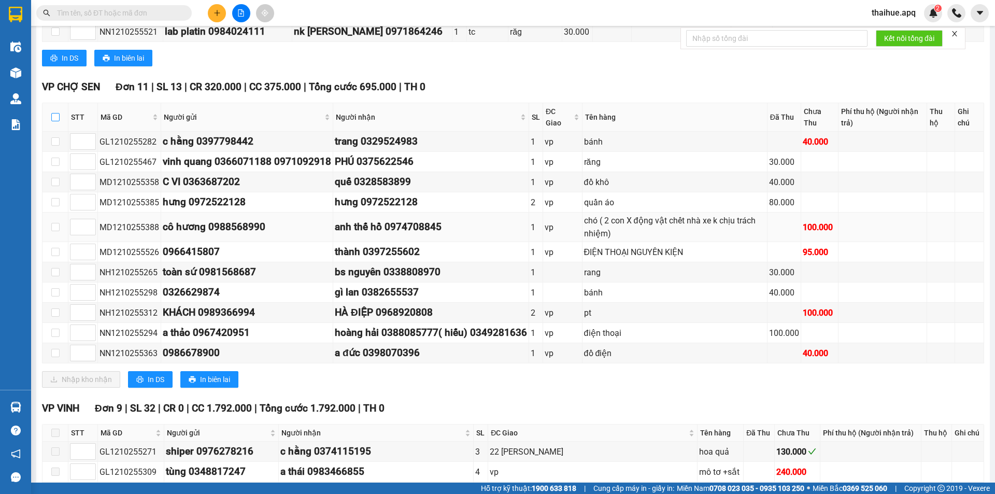
checkbox input "true"
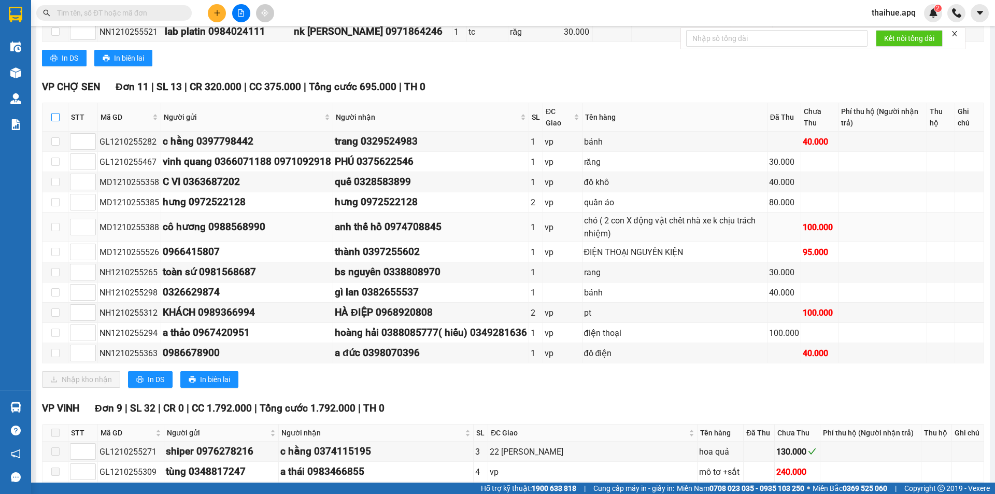
checkbox input "true"
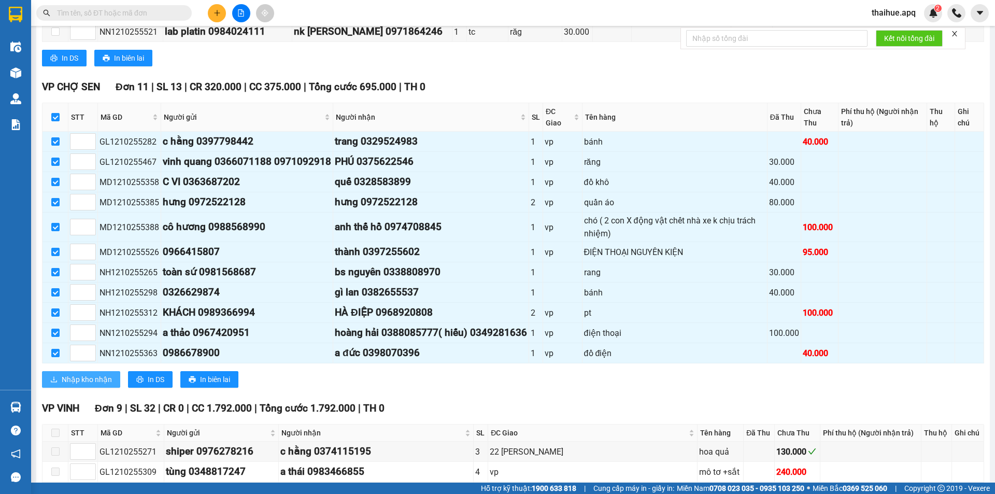
click at [76, 380] on span "Nhập kho nhận" at bounding box center [87, 379] width 50 height 11
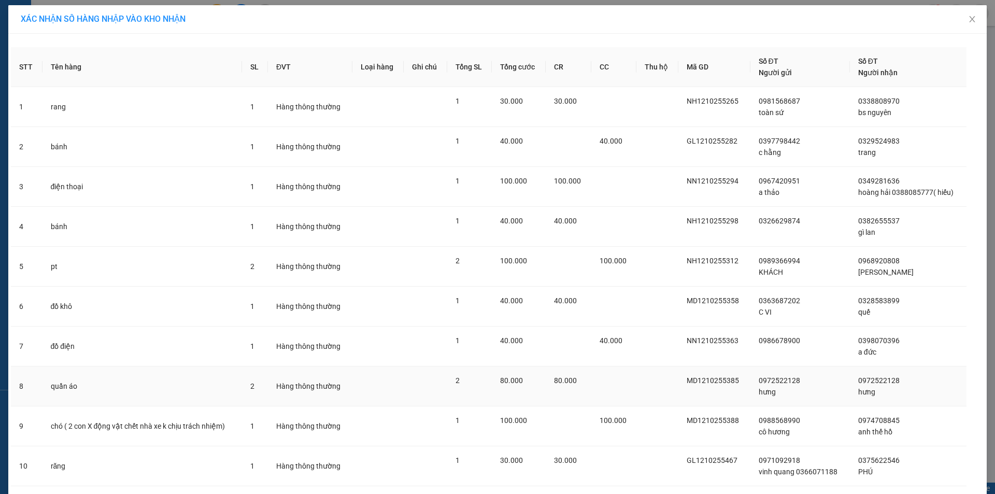
scroll to position [108, 0]
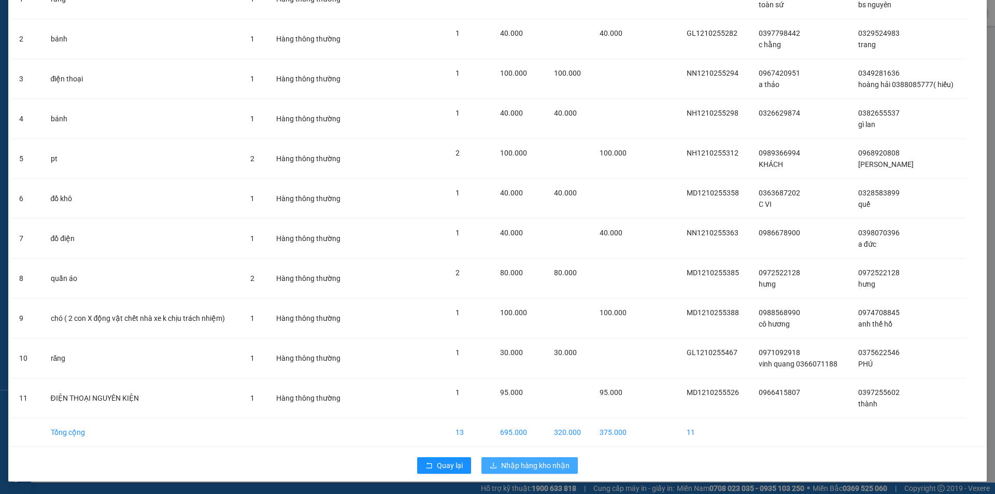
click at [529, 463] on span "Nhập hàng kho nhận" at bounding box center [535, 465] width 68 height 11
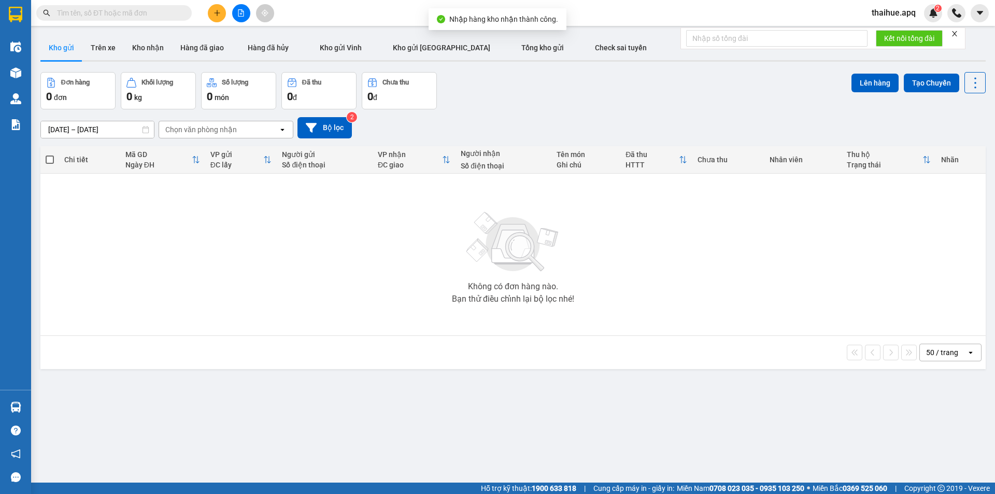
click at [41, 411] on div "ver 1.8.146 Kho gửi Trên xe Kho nhận Hàng đã giao Hàng đã hủy Kho gửi Vinh Kho …" at bounding box center [513, 278] width 954 height 494
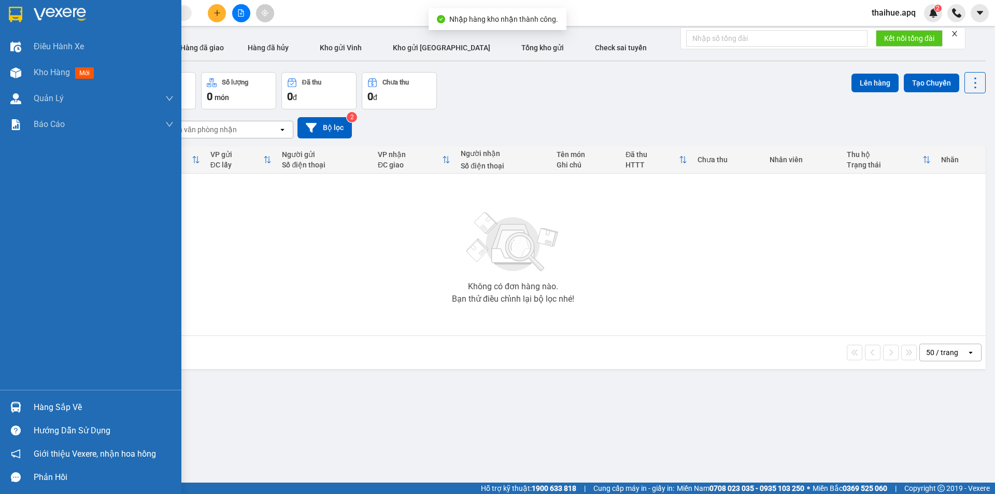
click at [46, 410] on div "Hàng sắp về" at bounding box center [104, 408] width 140 height 16
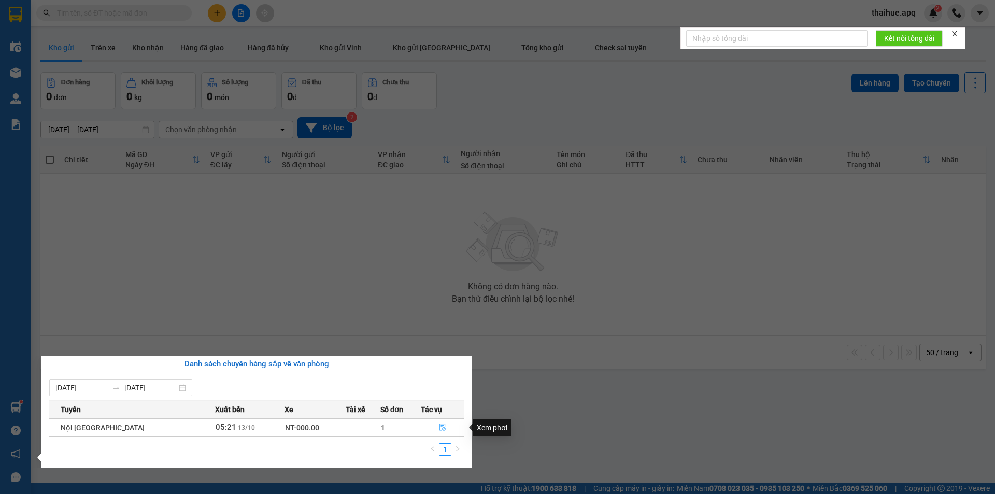
click at [439, 426] on icon "file-done" at bounding box center [442, 426] width 7 height 7
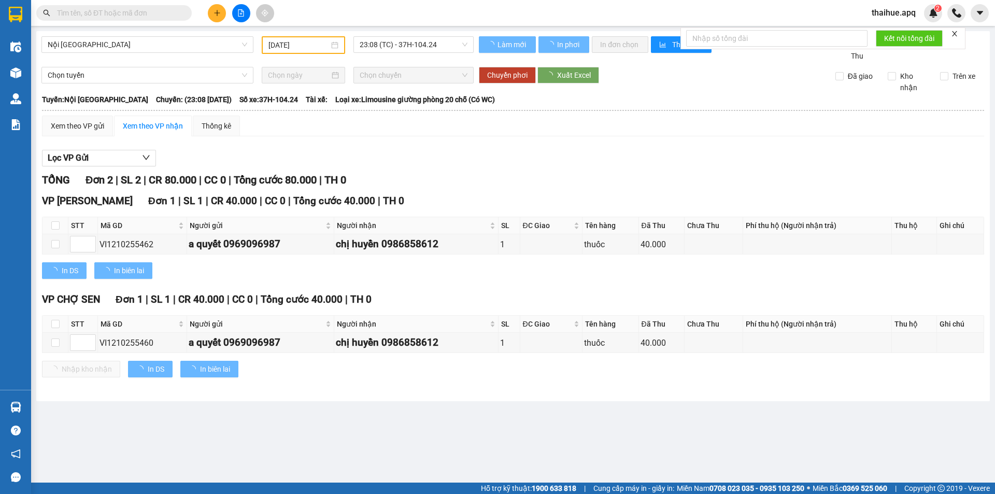
type input "[DATE]"
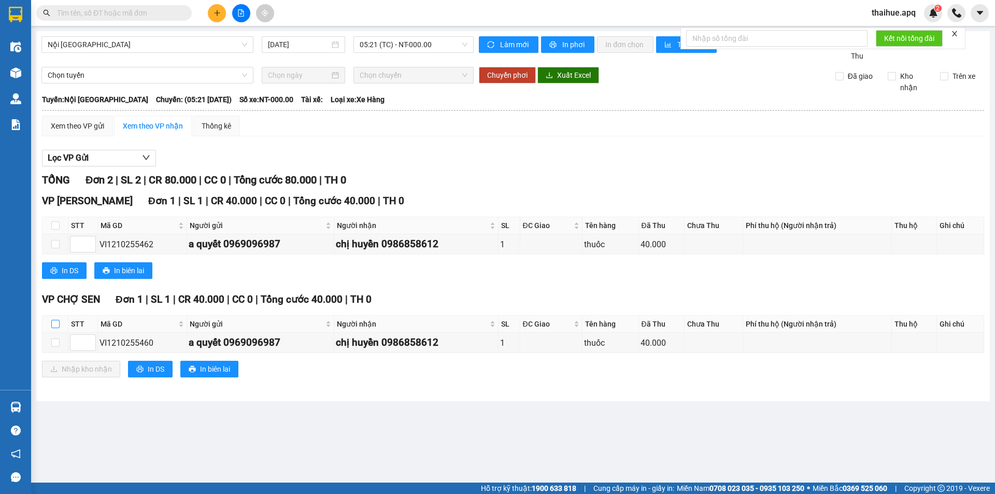
click at [57, 324] on input "checkbox" at bounding box center [55, 324] width 8 height 8
checkbox input "true"
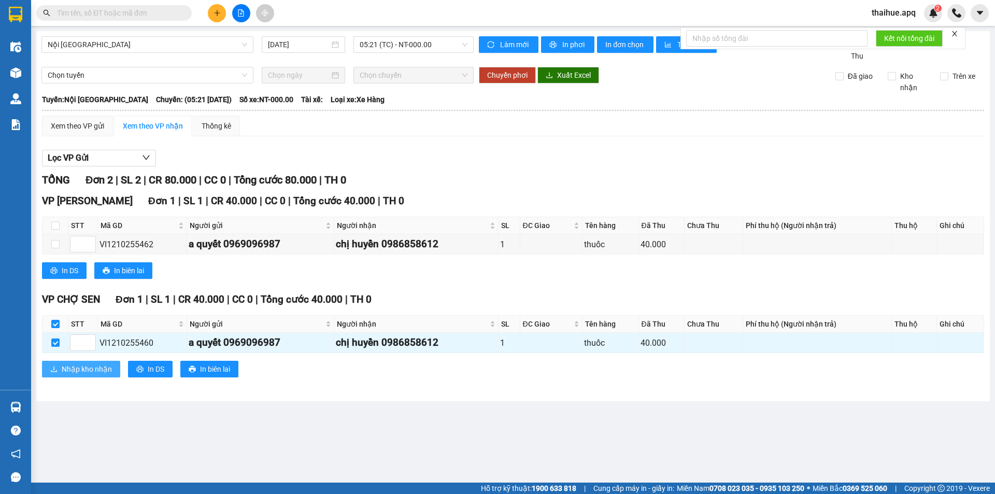
click at [66, 370] on span "Nhập kho nhận" at bounding box center [87, 368] width 50 height 11
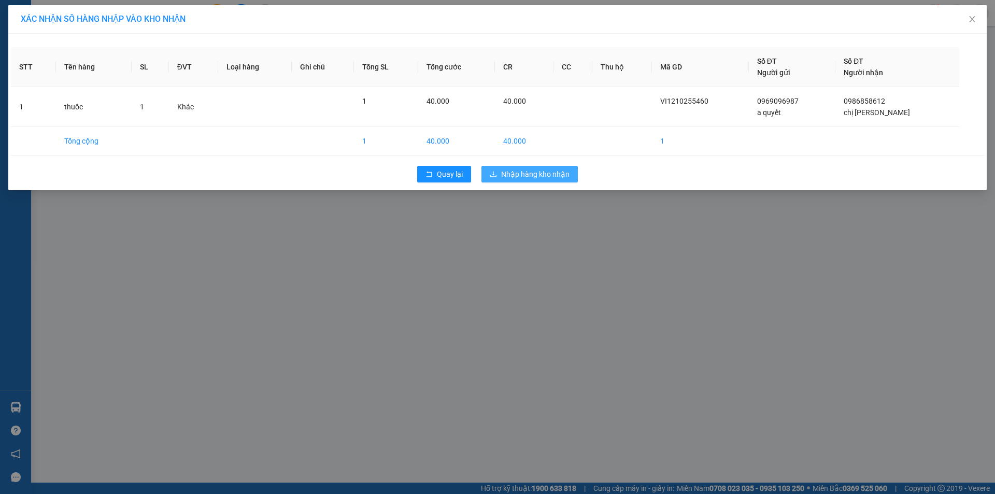
click at [531, 174] on span "Nhập hàng kho nhận" at bounding box center [535, 173] width 68 height 11
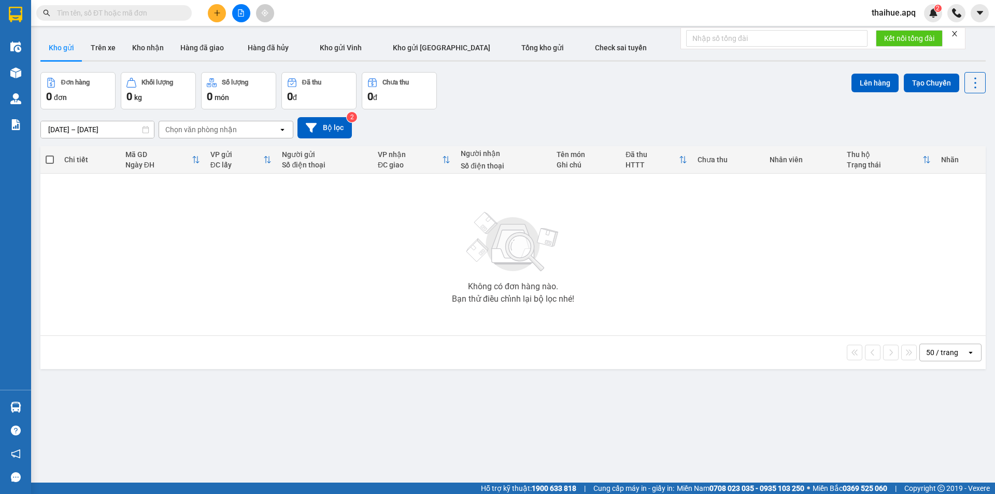
click at [65, 10] on input "text" at bounding box center [118, 12] width 122 height 11
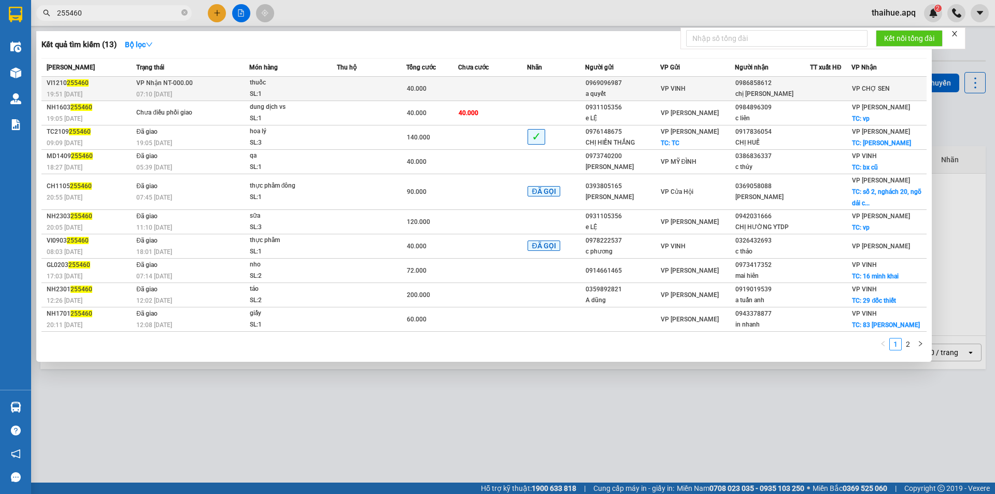
type input "255460"
click at [350, 87] on td at bounding box center [371, 89] width 69 height 24
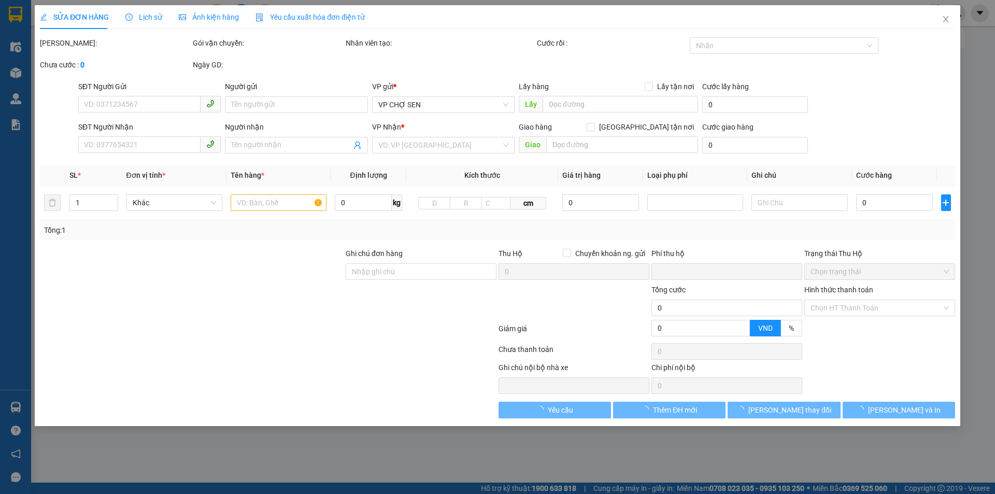
type input "0969096987"
type input "a quyết"
type input "0986858612"
type input "chị [PERSON_NAME]"
type input "0"
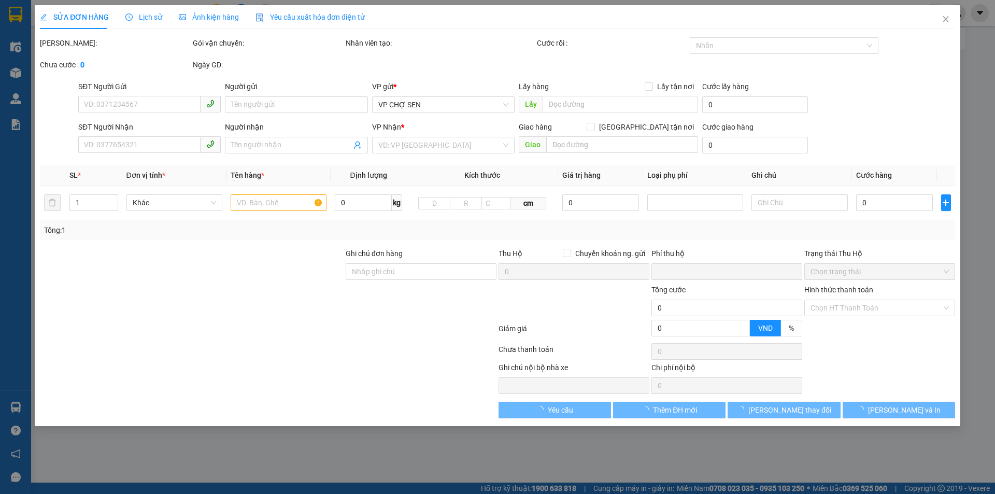
type input "40.000"
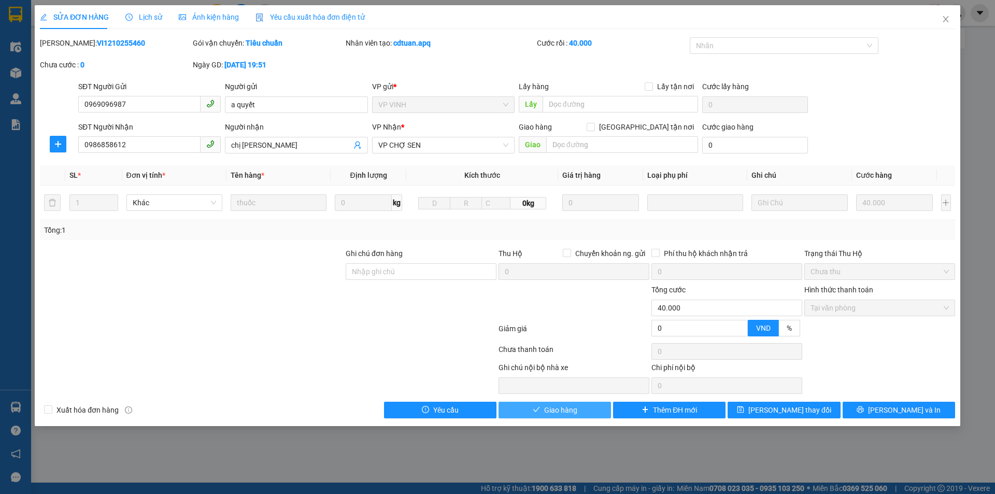
click at [560, 412] on span "Giao hàng" at bounding box center [560, 409] width 33 height 11
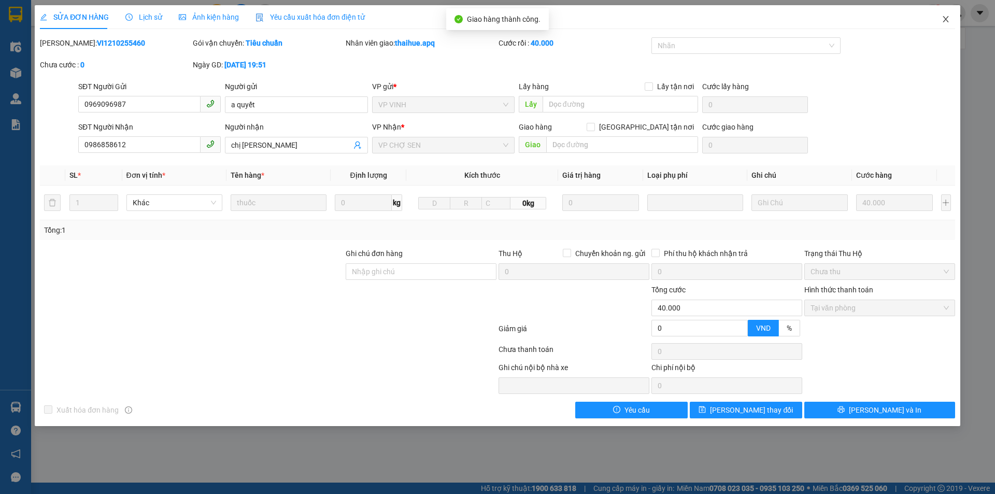
click at [949, 19] on icon "close" at bounding box center [946, 19] width 8 height 8
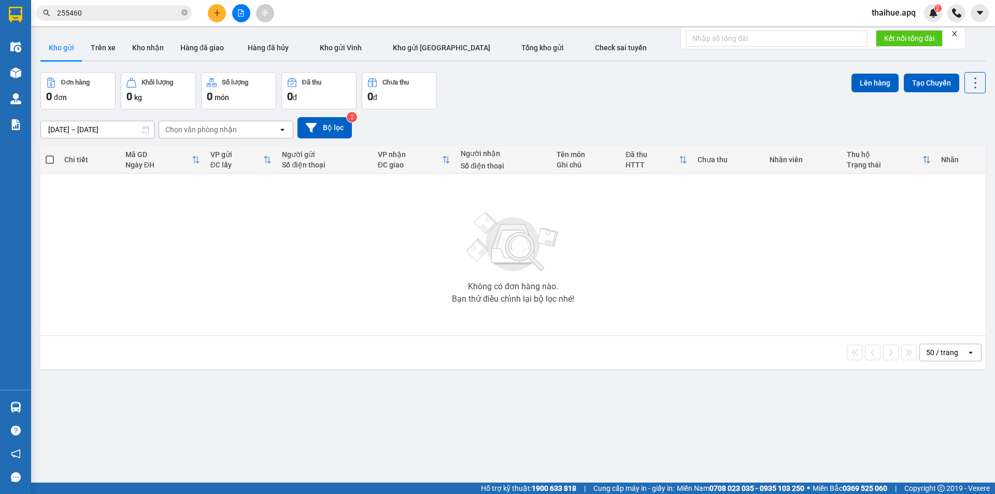
click at [100, 16] on input "255460" at bounding box center [118, 12] width 122 height 11
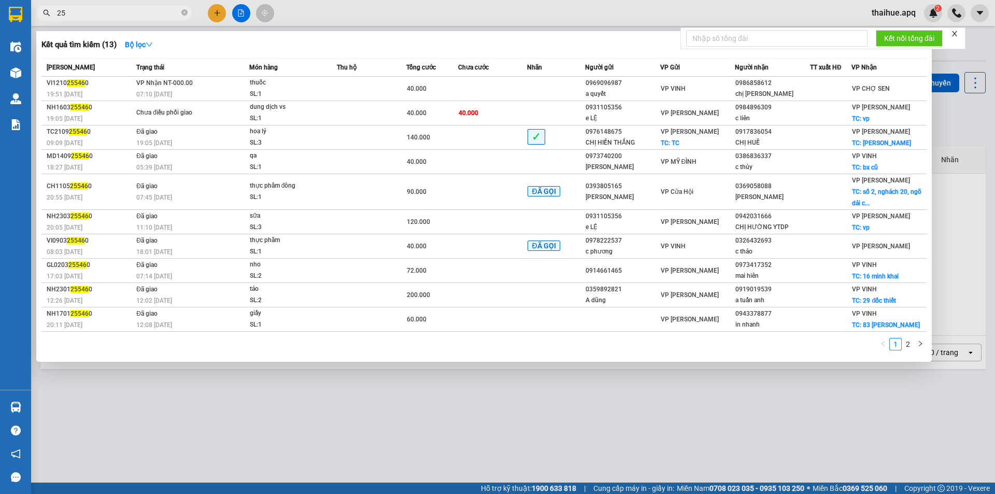
type input "2"
